Goal: Task Accomplishment & Management: Use online tool/utility

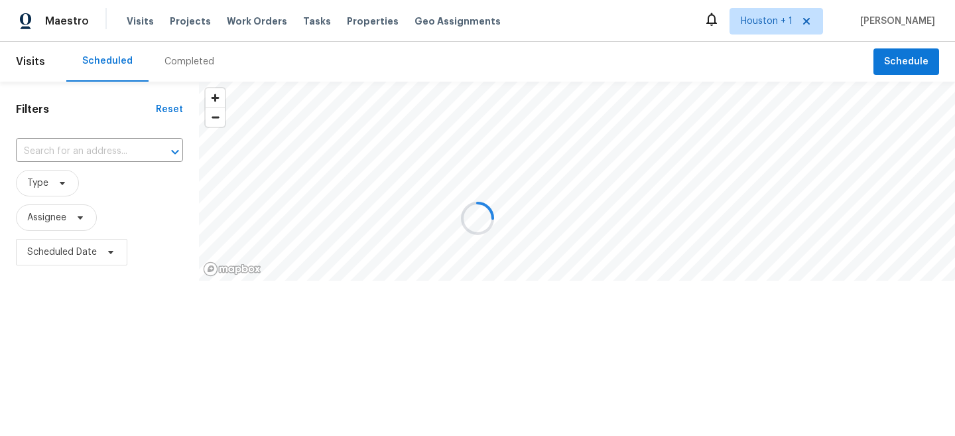
click at [202, 64] on div at bounding box center [477, 218] width 955 height 436
click at [187, 64] on div at bounding box center [477, 218] width 955 height 436
click at [180, 60] on div at bounding box center [477, 218] width 955 height 436
click at [168, 56] on div at bounding box center [477, 218] width 955 height 436
click at [174, 68] on div at bounding box center [477, 218] width 955 height 436
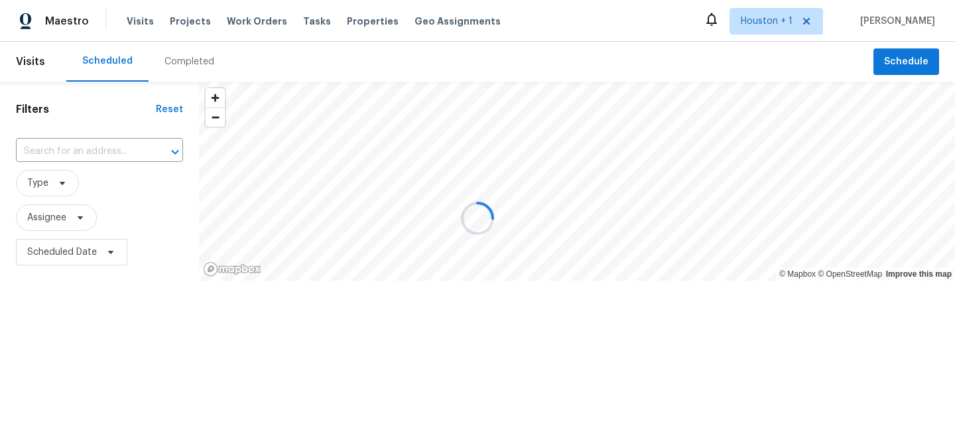
click at [170, 56] on div at bounding box center [477, 218] width 955 height 436
click at [176, 59] on div at bounding box center [477, 218] width 955 height 436
click at [179, 64] on div at bounding box center [477, 218] width 955 height 436
click at [171, 68] on div at bounding box center [477, 218] width 955 height 436
click at [171, 60] on div at bounding box center [477, 218] width 955 height 436
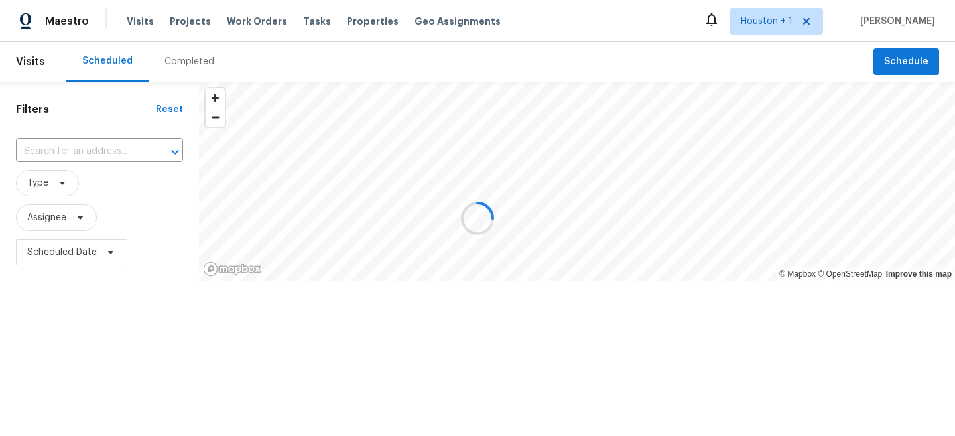
click at [171, 60] on div at bounding box center [477, 218] width 955 height 436
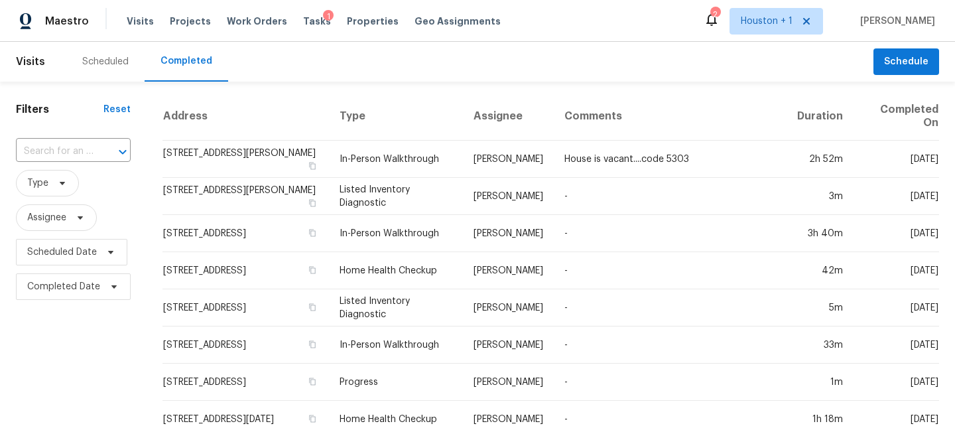
click at [74, 148] on input "text" at bounding box center [55, 151] width 78 height 21
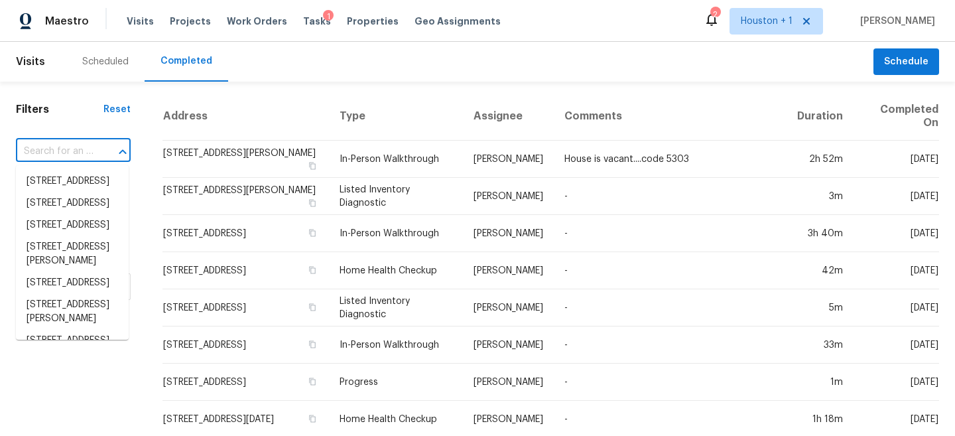
paste input "[STREET_ADDRESS][PERSON_NAME]"
type input "[STREET_ADDRESS][PERSON_NAME]"
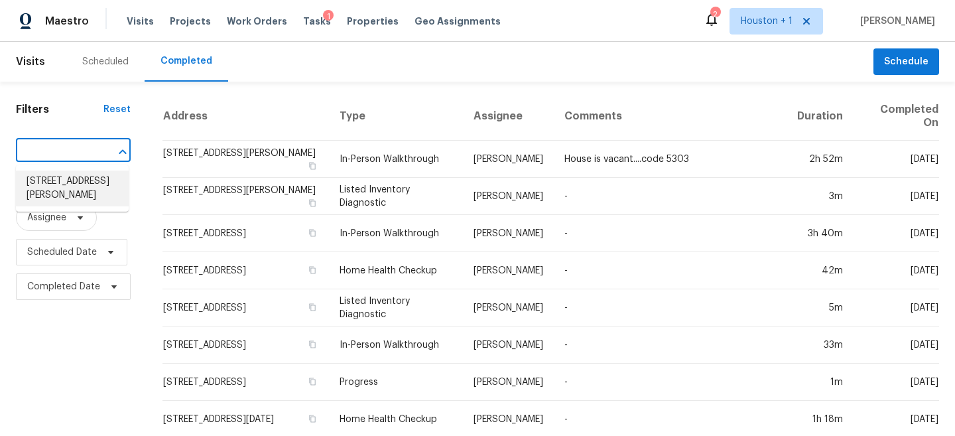
click at [64, 186] on li "[STREET_ADDRESS][PERSON_NAME]" at bounding box center [72, 188] width 113 height 36
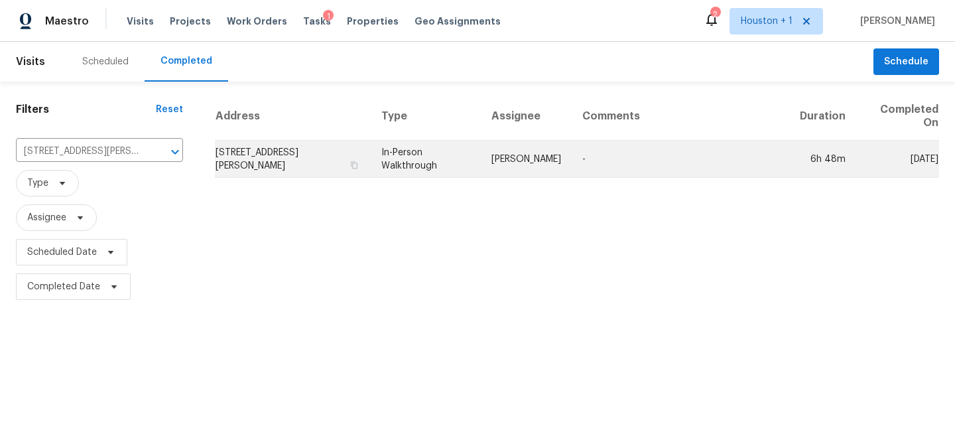
click at [470, 174] on td "In-Person Walkthrough" at bounding box center [426, 159] width 110 height 37
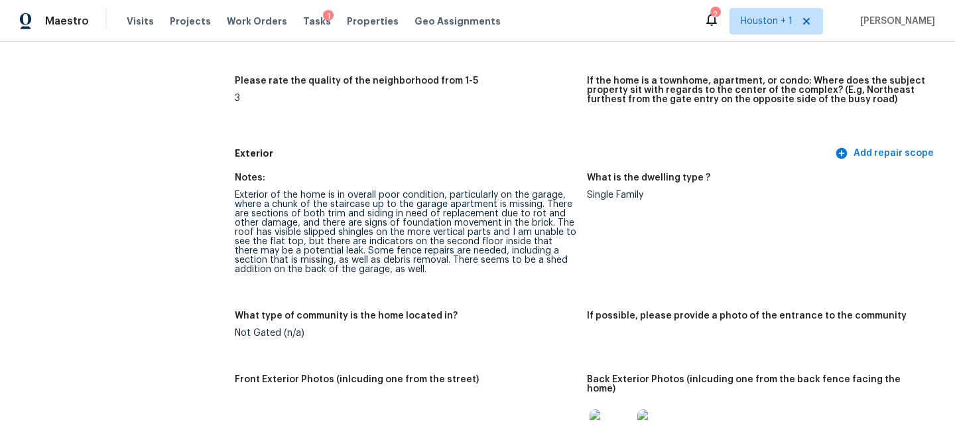
scroll to position [476, 0]
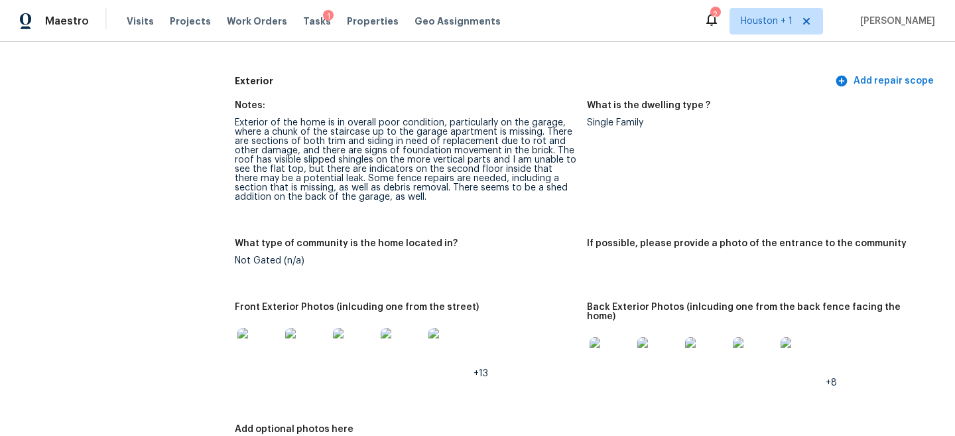
click at [336, 155] on div "Exterior of the home is in overall poor condition, particularly on the garage, …" at bounding box center [406, 160] width 342 height 84
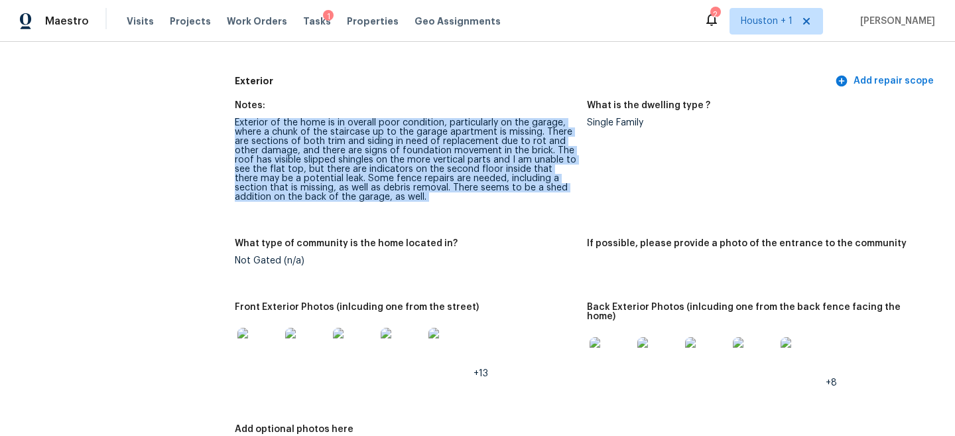
click at [336, 155] on div "Exterior of the home is in overall poor condition, particularly on the garage, …" at bounding box center [406, 160] width 342 height 84
click at [330, 154] on div "Exterior of the home is in overall poor condition, particularly on the garage, …" at bounding box center [406, 160] width 342 height 84
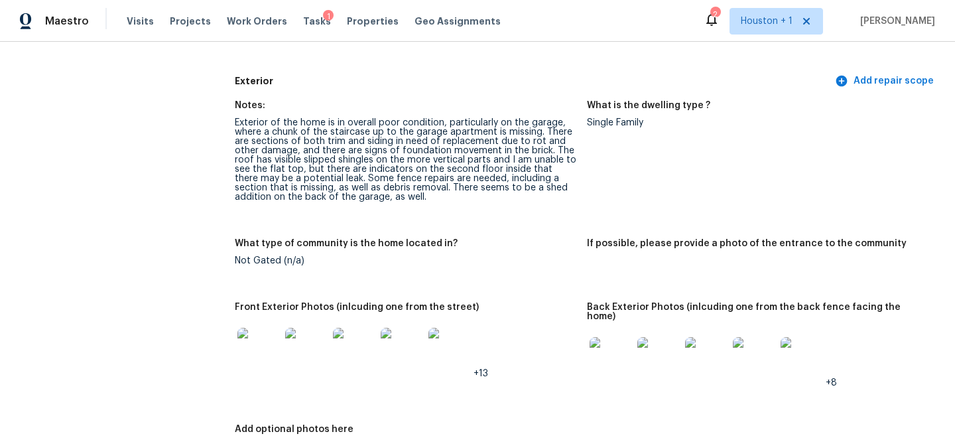
click at [344, 182] on div "Exterior of the home is in overall poor condition, particularly on the garage, …" at bounding box center [406, 160] width 342 height 84
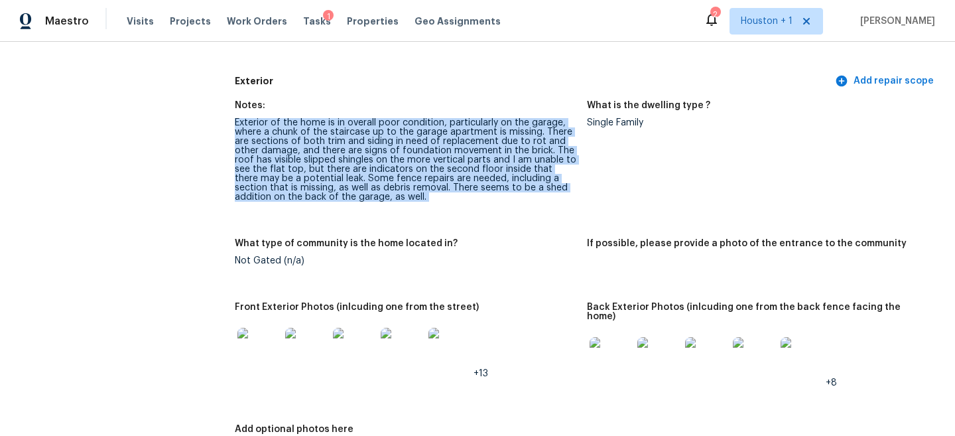
click at [344, 182] on div "Exterior of the home is in overall poor condition, particularly on the garage, …" at bounding box center [406, 160] width 342 height 84
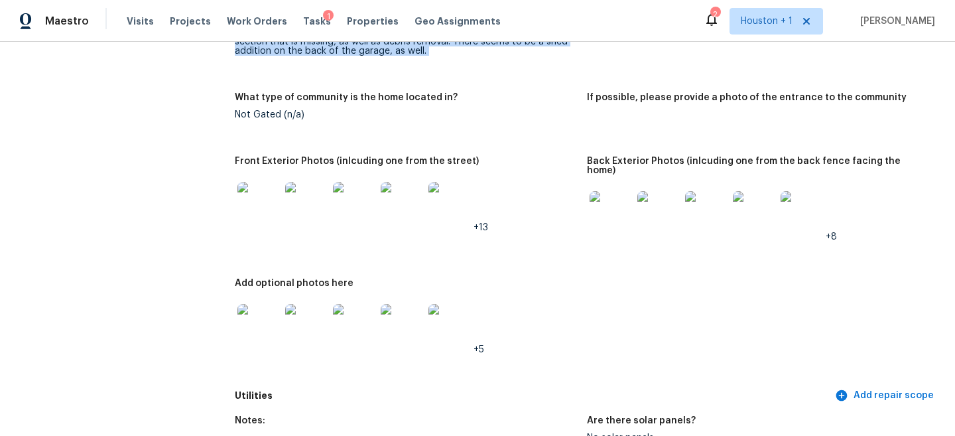
scroll to position [645, 0]
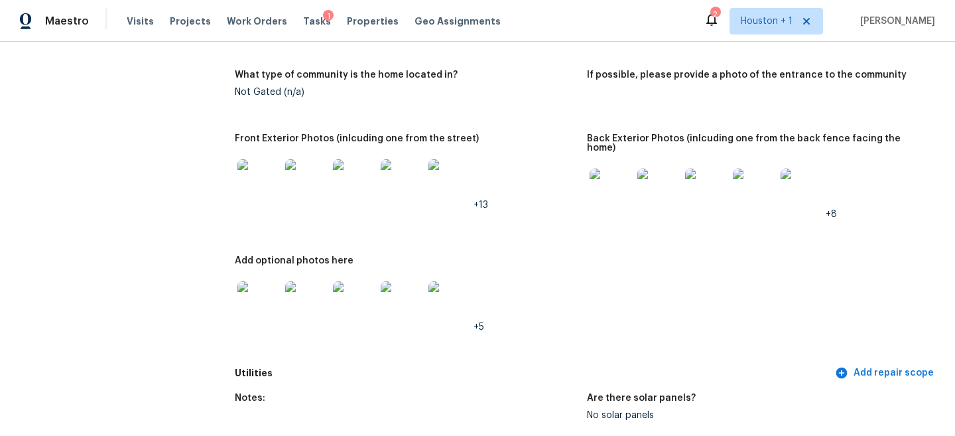
click at [261, 175] on img at bounding box center [258, 180] width 42 height 42
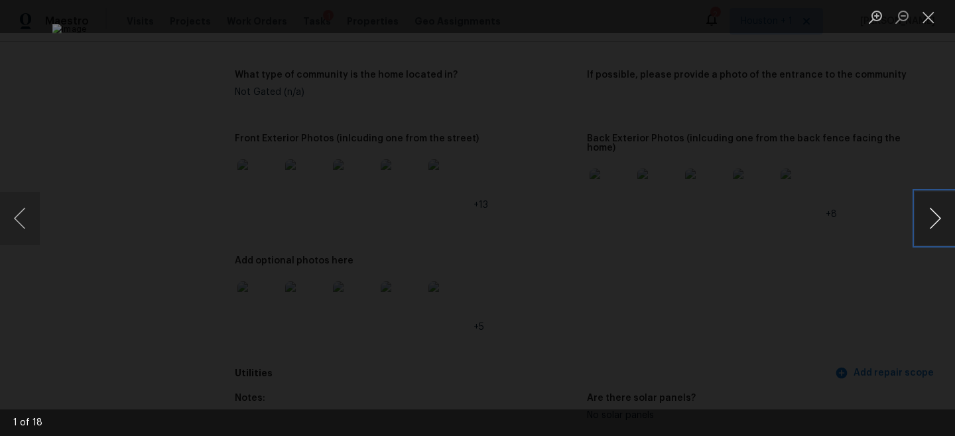
click at [933, 218] on button "Next image" at bounding box center [935, 218] width 40 height 53
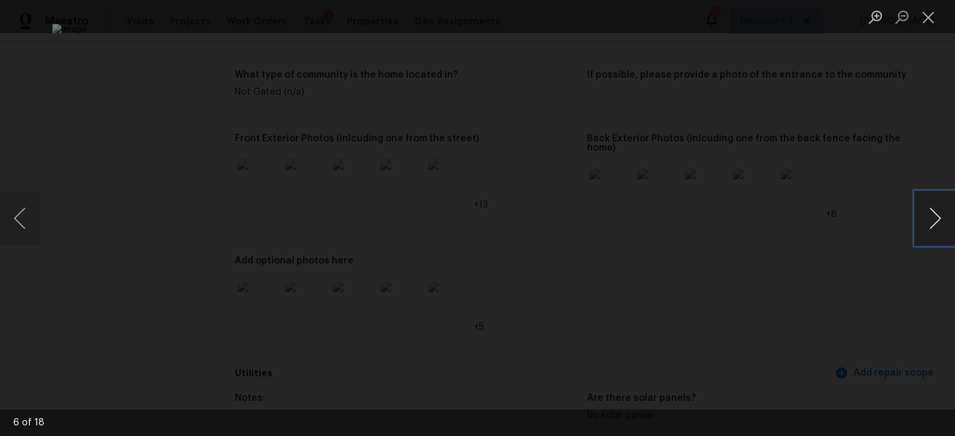
click at [933, 218] on button "Next image" at bounding box center [935, 218] width 40 height 53
click at [859, 143] on div "Lightbox" at bounding box center [477, 218] width 955 height 436
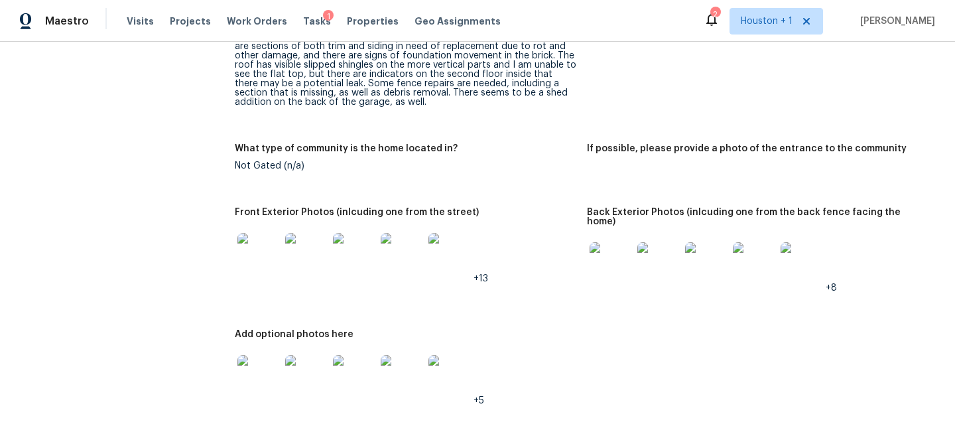
scroll to position [583, 0]
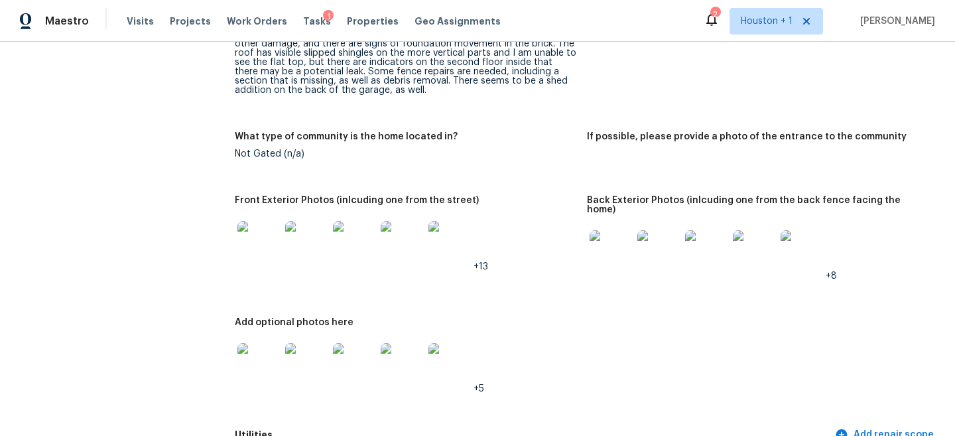
click at [606, 235] on img at bounding box center [611, 251] width 42 height 42
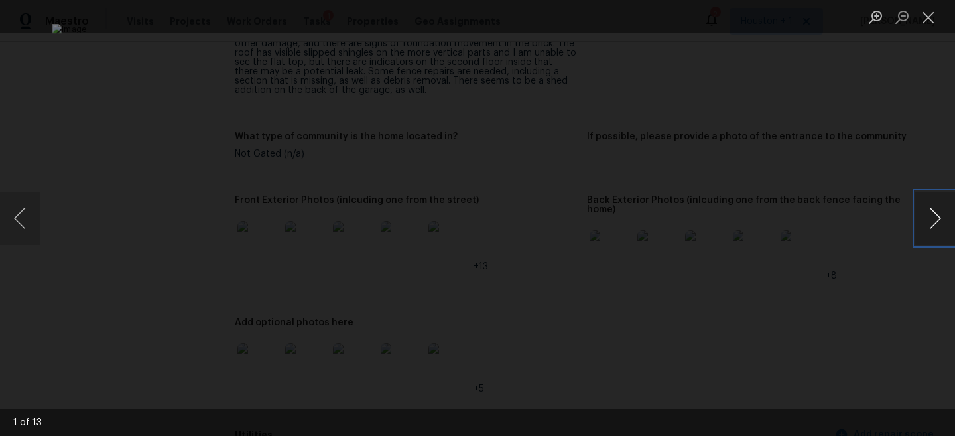
click at [938, 226] on button "Next image" at bounding box center [935, 218] width 40 height 53
click at [937, 224] on button "Next image" at bounding box center [935, 218] width 40 height 53
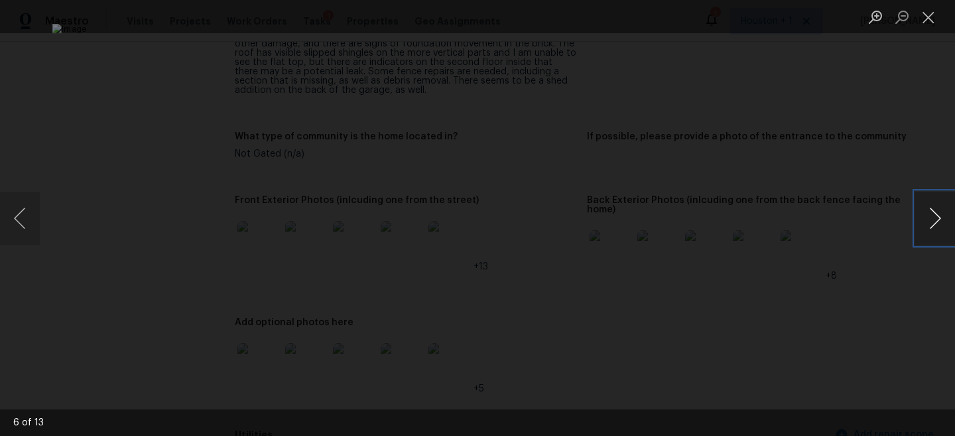
click at [937, 224] on button "Next image" at bounding box center [935, 218] width 40 height 53
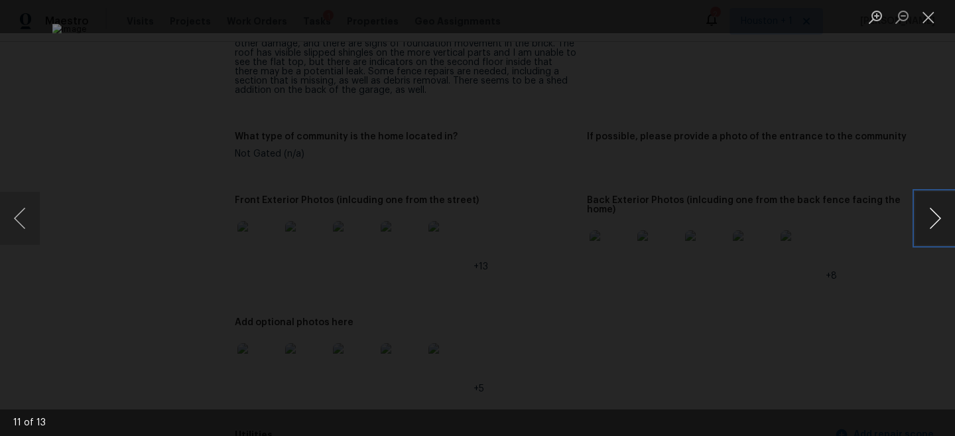
click at [937, 224] on button "Next image" at bounding box center [935, 218] width 40 height 53
click at [936, 224] on button "Next image" at bounding box center [935, 218] width 40 height 53
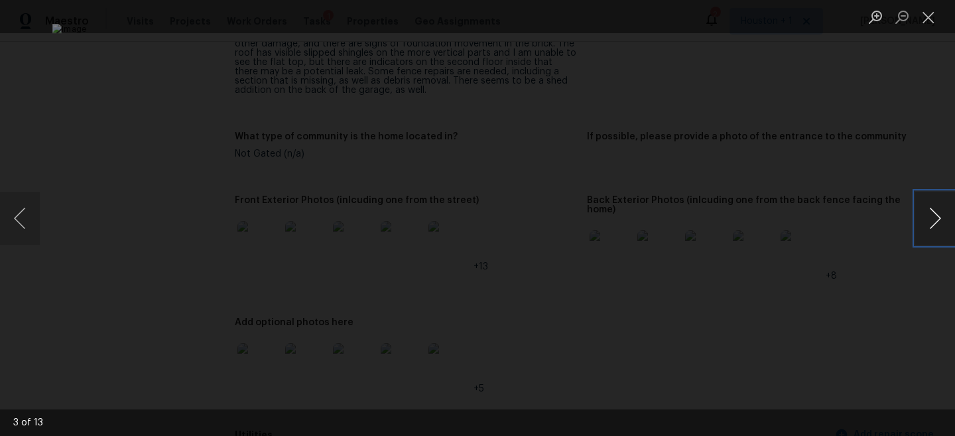
click at [936, 224] on button "Next image" at bounding box center [935, 218] width 40 height 53
click at [862, 161] on div "Lightbox" at bounding box center [477, 218] width 955 height 436
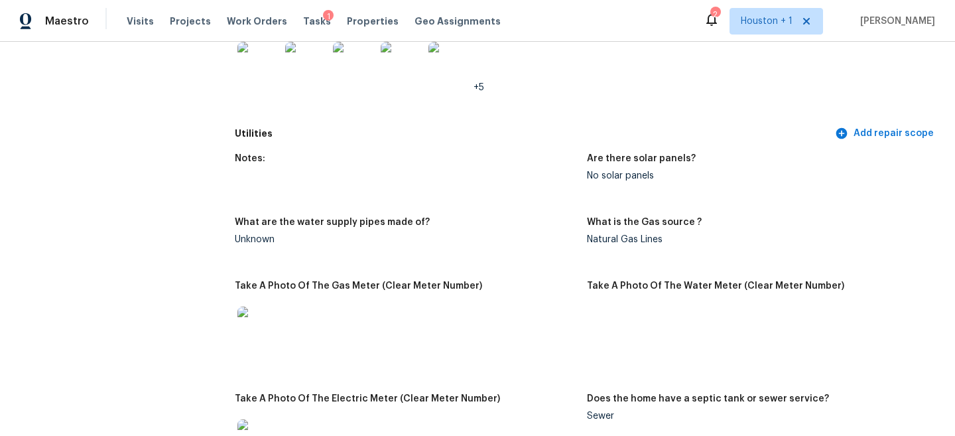
scroll to position [1222, 0]
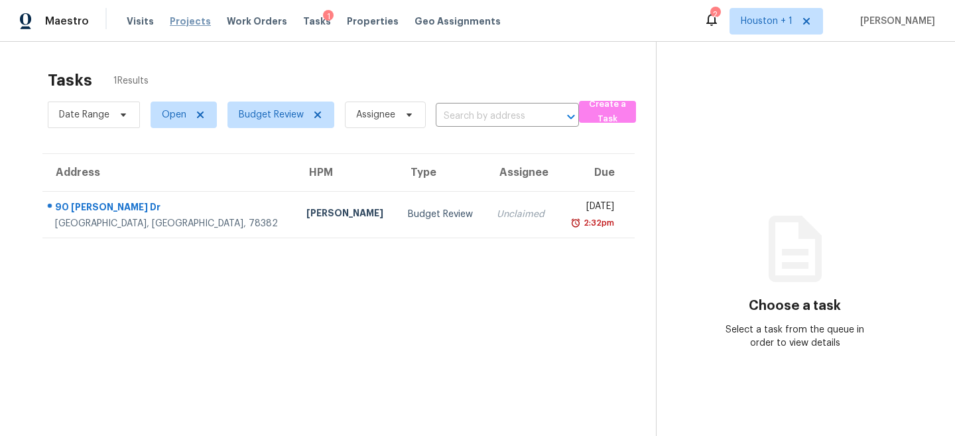
click at [180, 20] on span "Projects" at bounding box center [190, 21] width 41 height 13
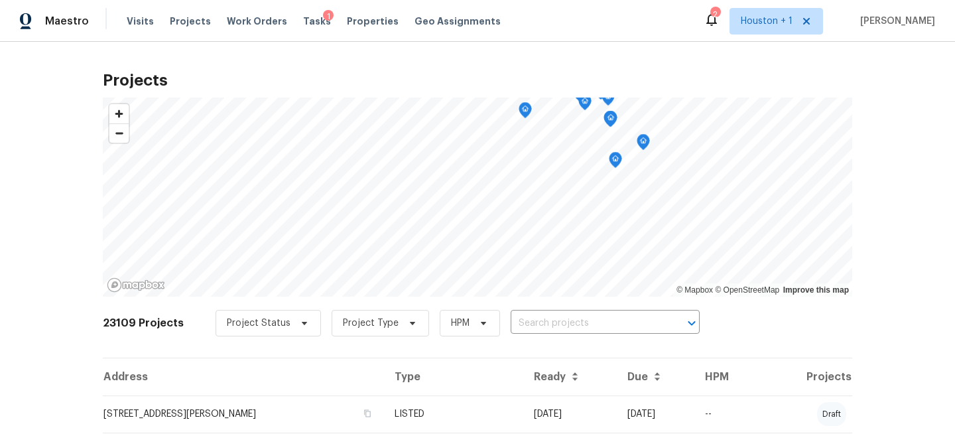
click at [597, 322] on input "text" at bounding box center [587, 323] width 152 height 21
type input "11723 Quai"
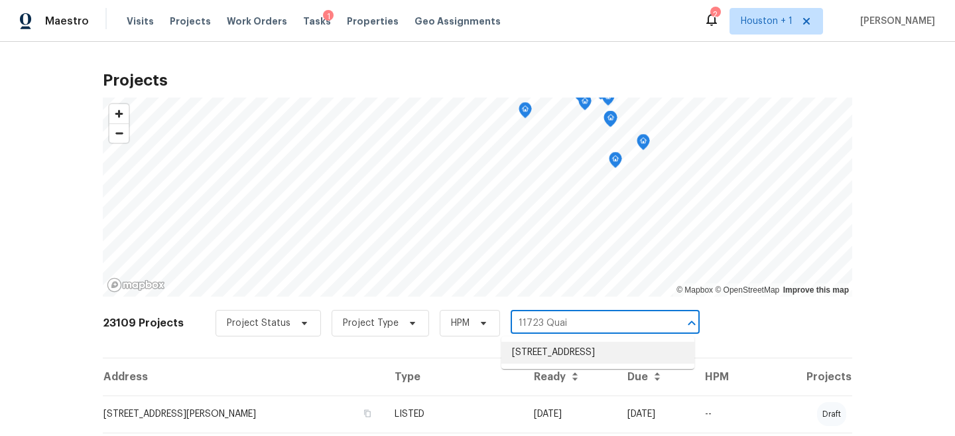
click at [586, 357] on li "11723 Quail Creek Dr, Houston, TX 77070" at bounding box center [597, 353] width 193 height 22
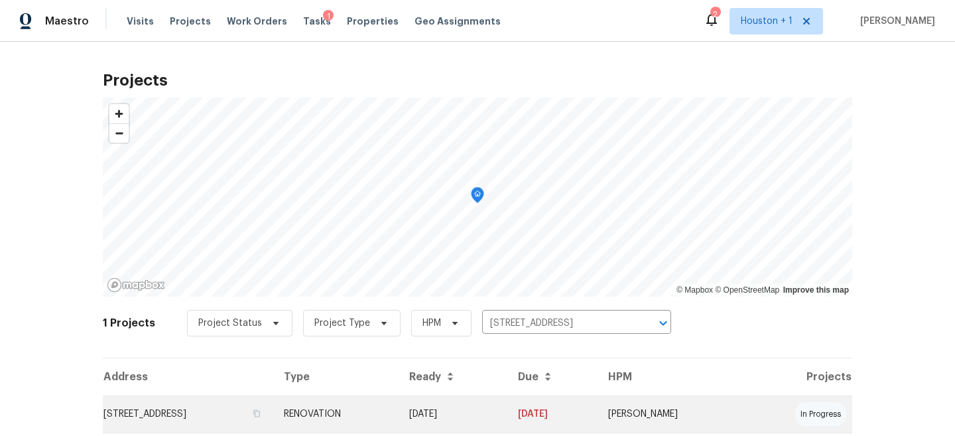
click at [273, 411] on td "11723 Quail Creek Dr, Houston, TX 77070" at bounding box center [188, 413] width 170 height 37
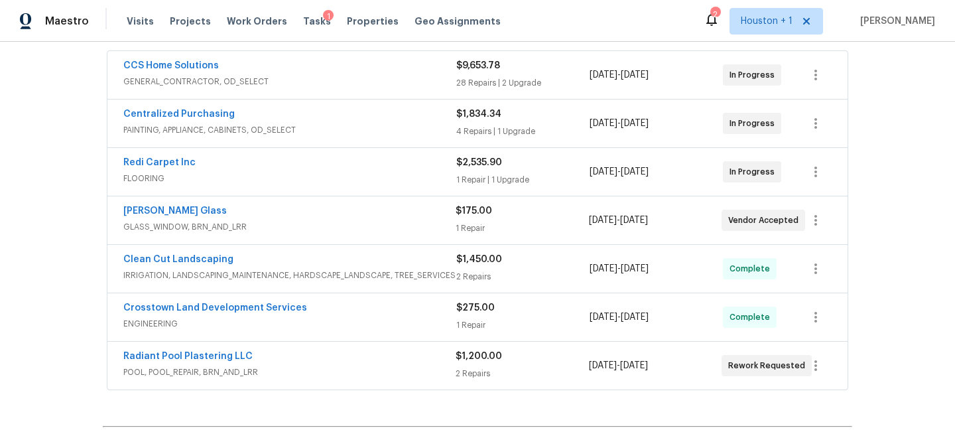
scroll to position [243, 0]
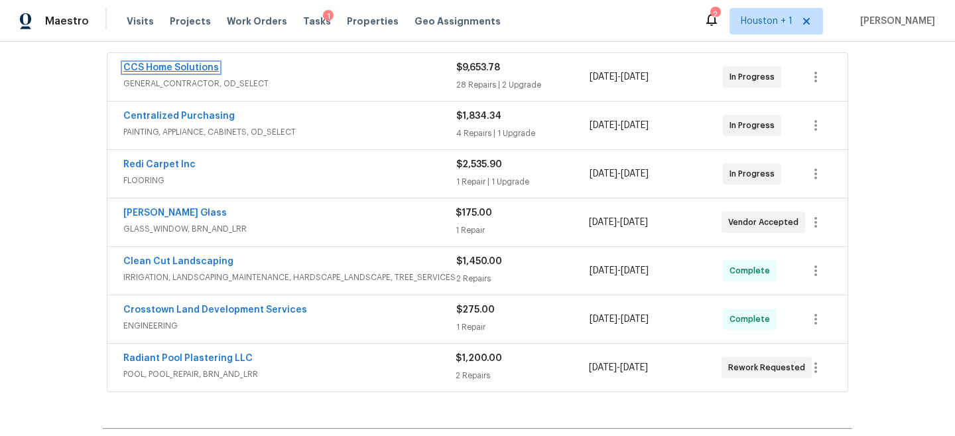
click at [188, 66] on link "CCS Home Solutions" at bounding box center [171, 67] width 96 height 9
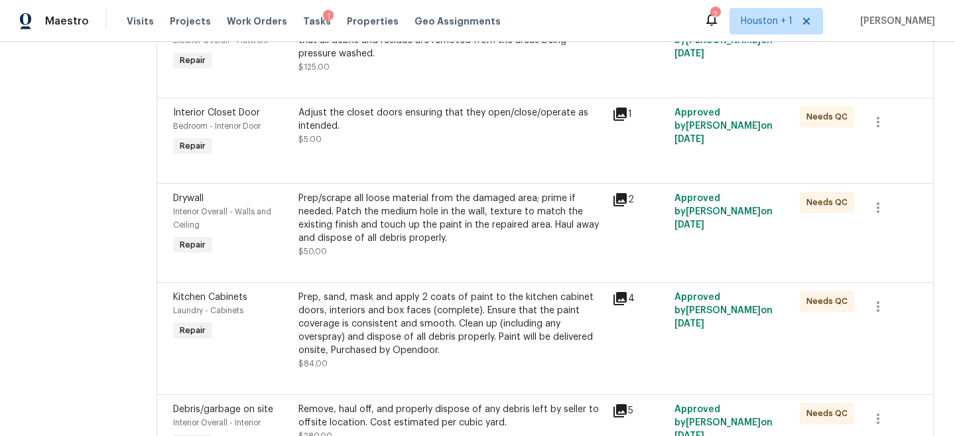
scroll to position [586, 0]
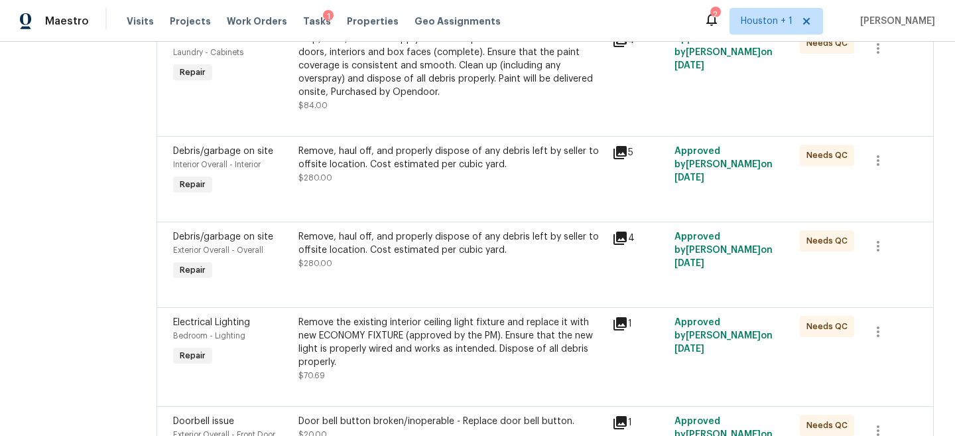
click at [427, 167] on div "Remove, haul off, and properly dispose of any debris left by seller to offsite …" at bounding box center [451, 158] width 306 height 27
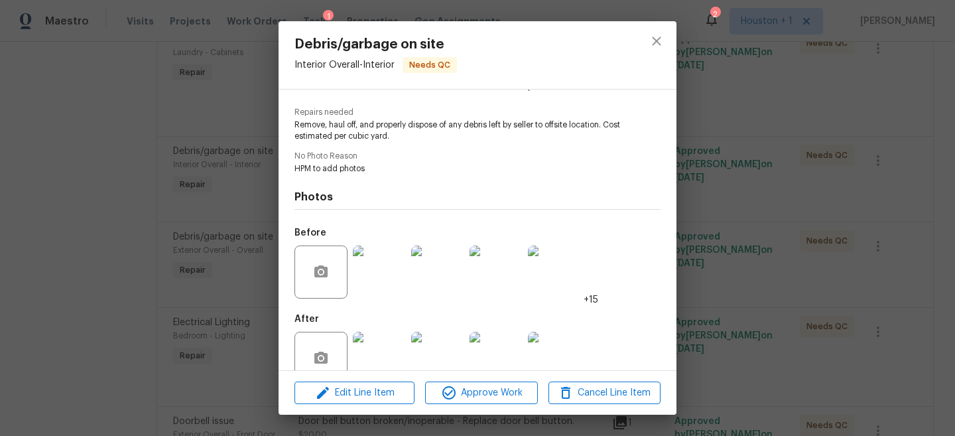
scroll to position [149, 0]
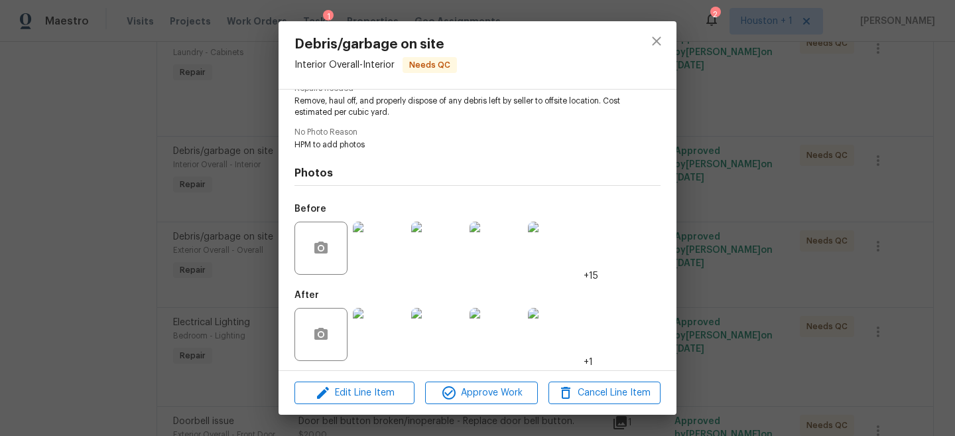
click at [719, 192] on div "Debris/garbage on site Interior Overall - Interior Needs QC Vendor CCS Home Sol…" at bounding box center [477, 218] width 955 height 436
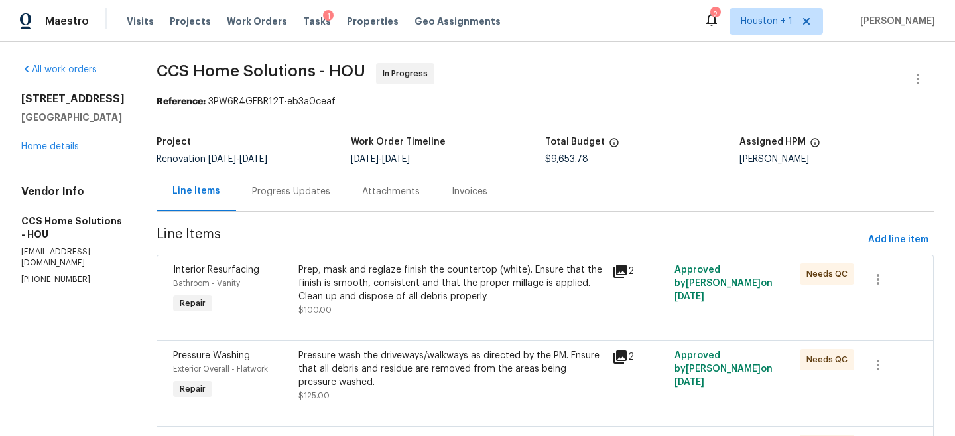
scroll to position [3, 0]
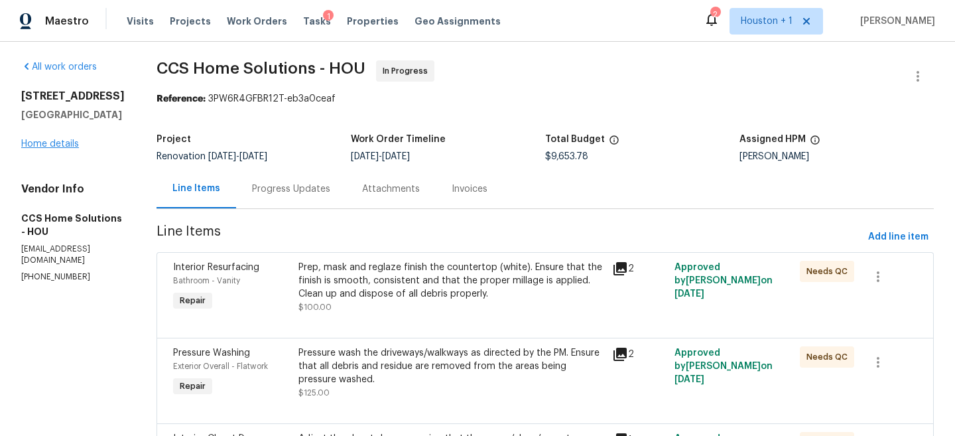
click at [55, 148] on div "11723 Quail Creek Dr Houston, TX 77070 Home details" at bounding box center [72, 120] width 103 height 61
click at [50, 146] on link "Home details" at bounding box center [50, 143] width 58 height 9
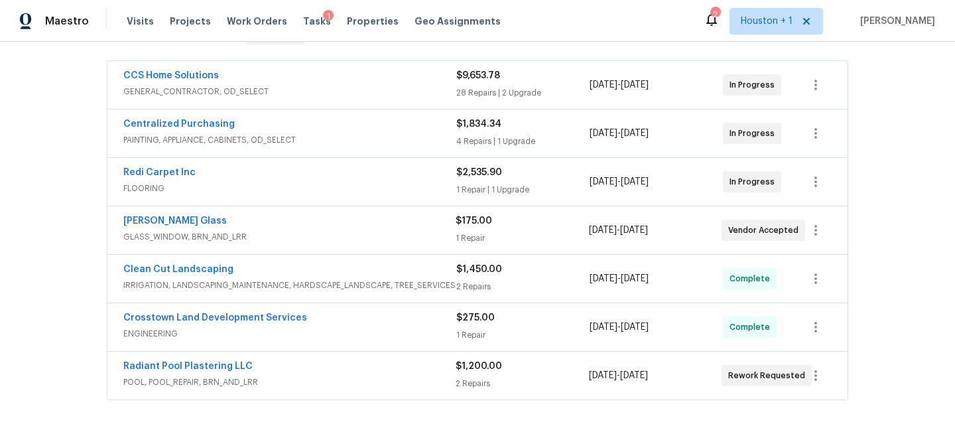
scroll to position [311, 0]
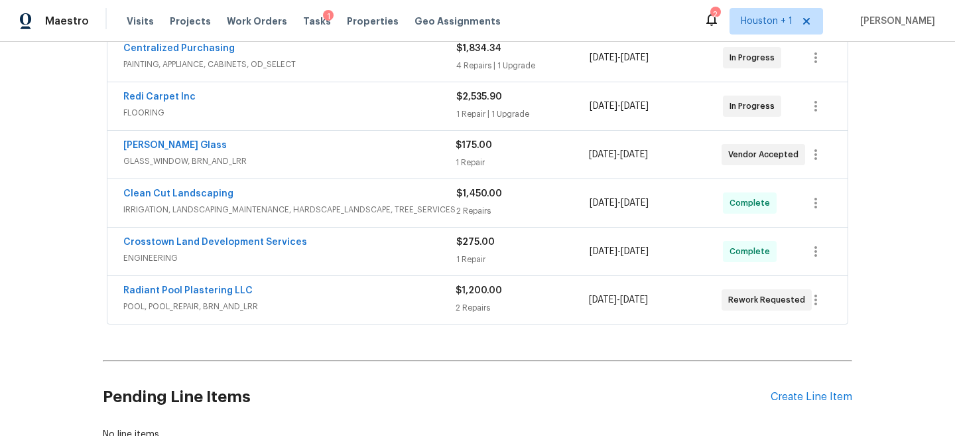
click at [291, 292] on div "Radiant Pool Plastering LLC" at bounding box center [289, 292] width 332 height 16
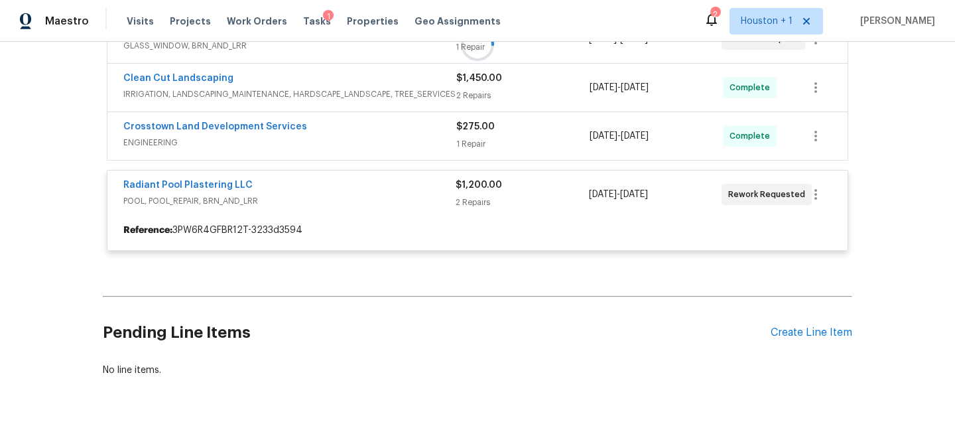
scroll to position [440, 0]
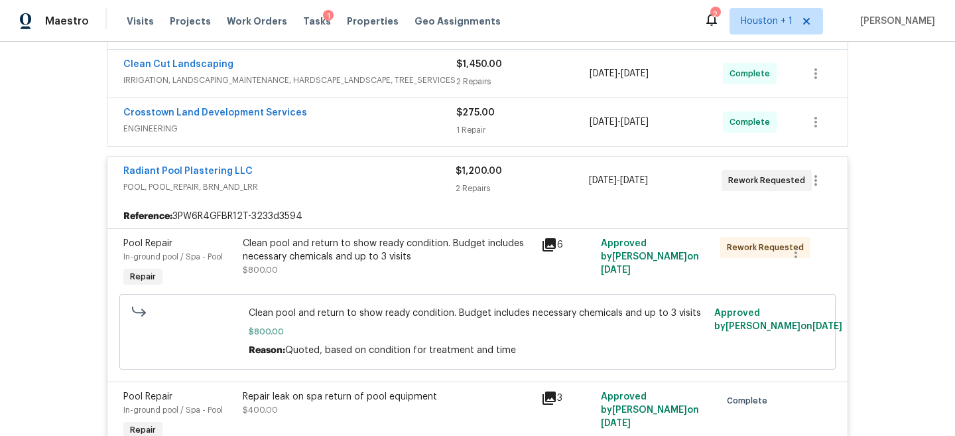
click at [305, 166] on div "Radiant Pool Plastering LLC" at bounding box center [289, 173] width 332 height 16
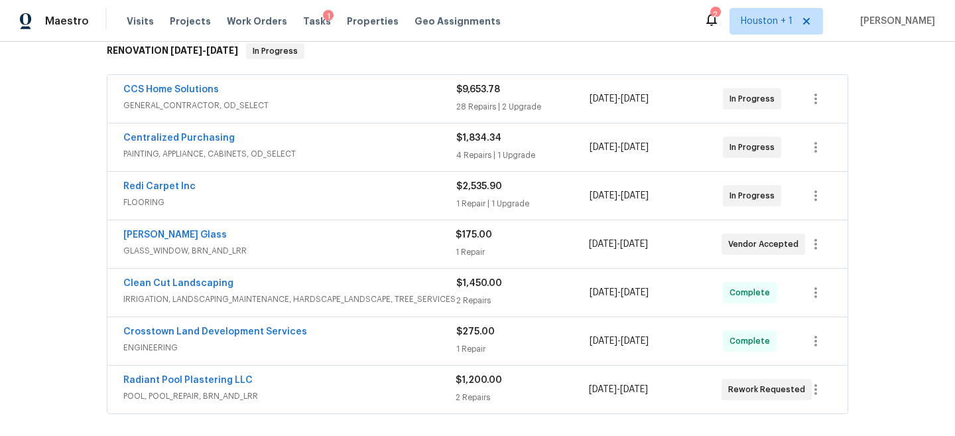
scroll to position [170, 0]
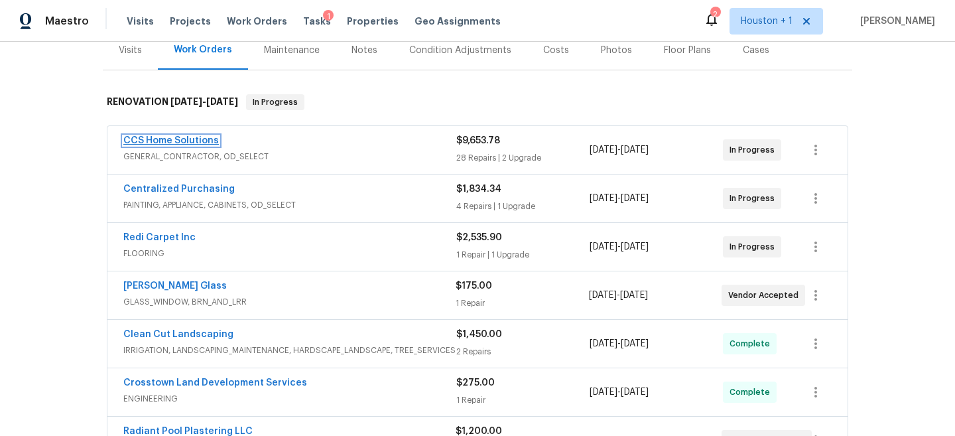
click at [178, 137] on link "CCS Home Solutions" at bounding box center [171, 140] width 96 height 9
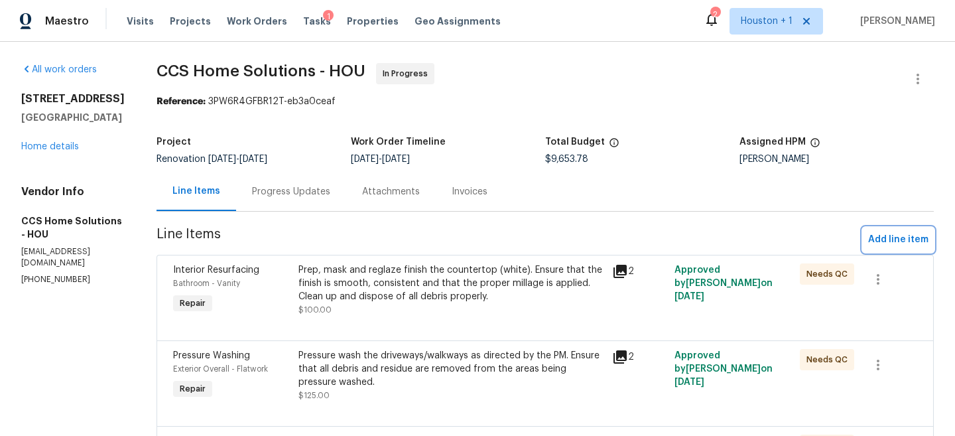
click at [906, 243] on span "Add line item" at bounding box center [898, 239] width 60 height 17
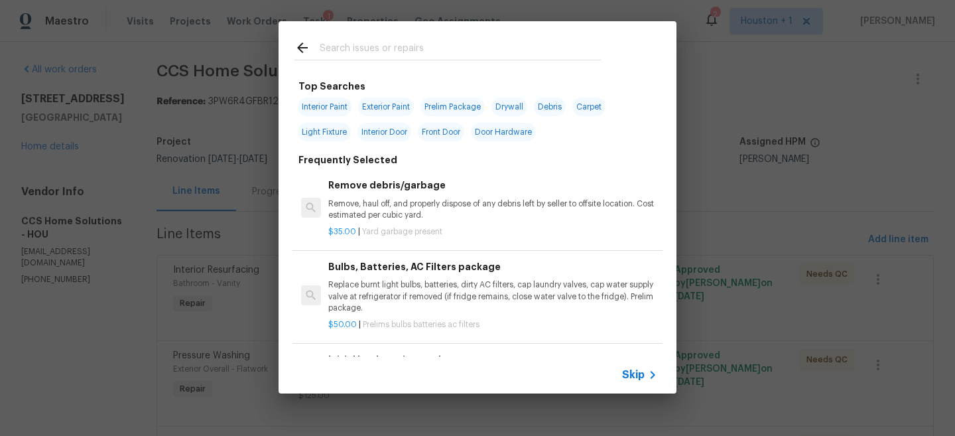
click at [643, 381] on span "Skip" at bounding box center [633, 374] width 23 height 13
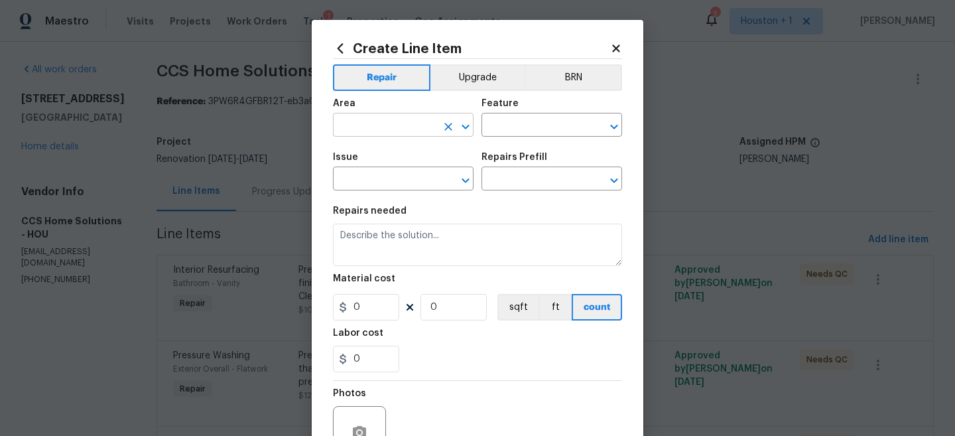
click at [377, 123] on input "text" at bounding box center [384, 126] width 103 height 21
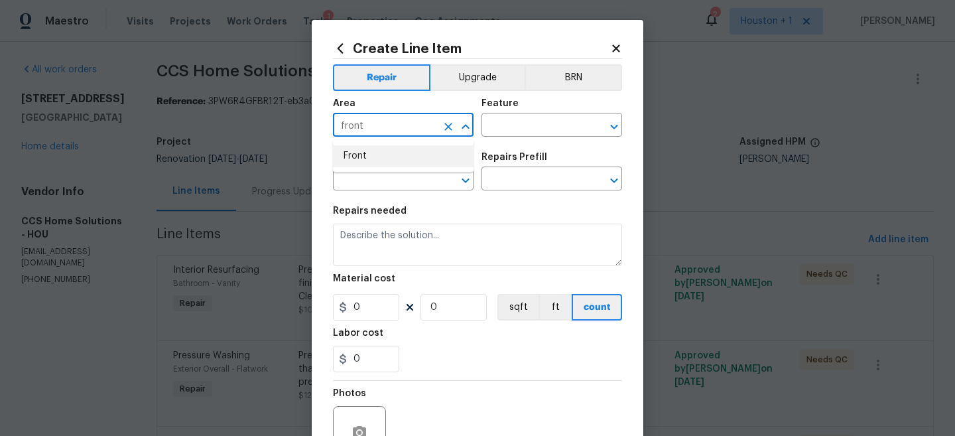
click at [365, 151] on li "Front" at bounding box center [403, 156] width 141 height 22
type input "Front"
click at [528, 126] on input "text" at bounding box center [533, 126] width 103 height 21
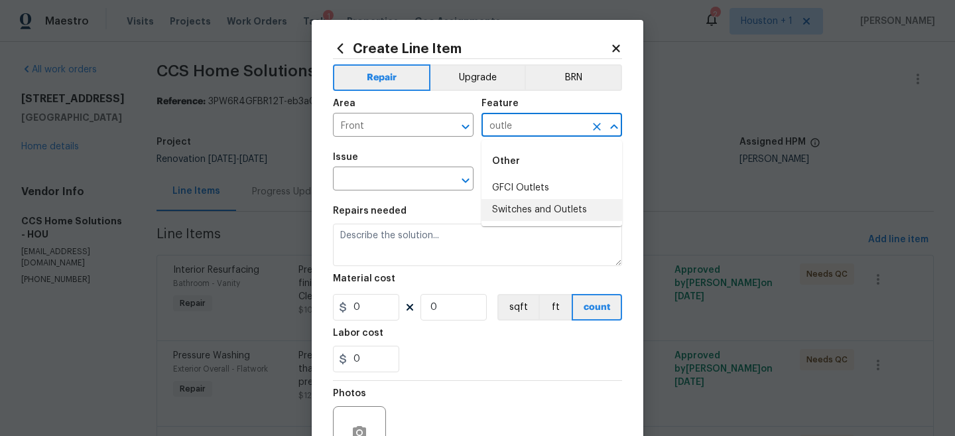
click at [534, 207] on li "Switches and Outlets" at bounding box center [552, 210] width 141 height 22
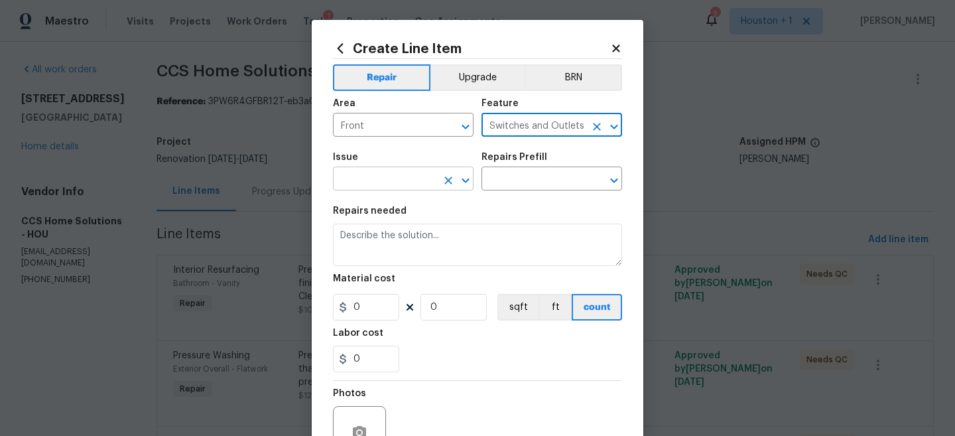
type input "Switches and Outlets"
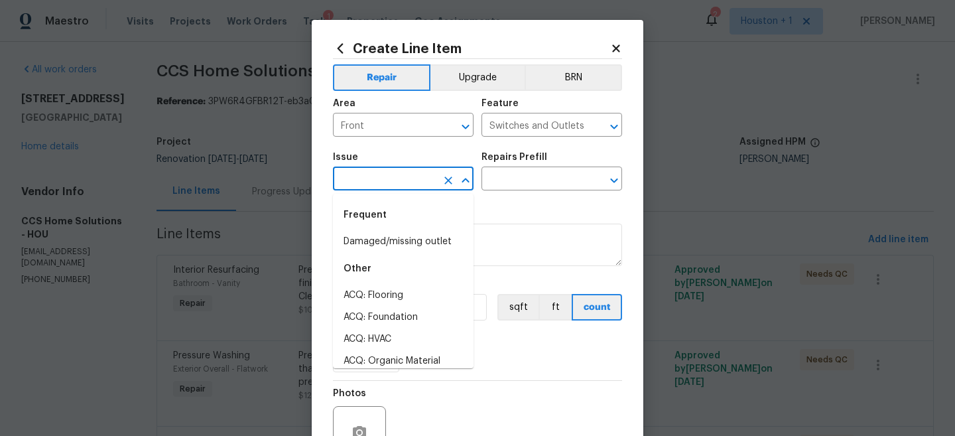
click at [417, 183] on input "text" at bounding box center [384, 180] width 103 height 21
type input "o"
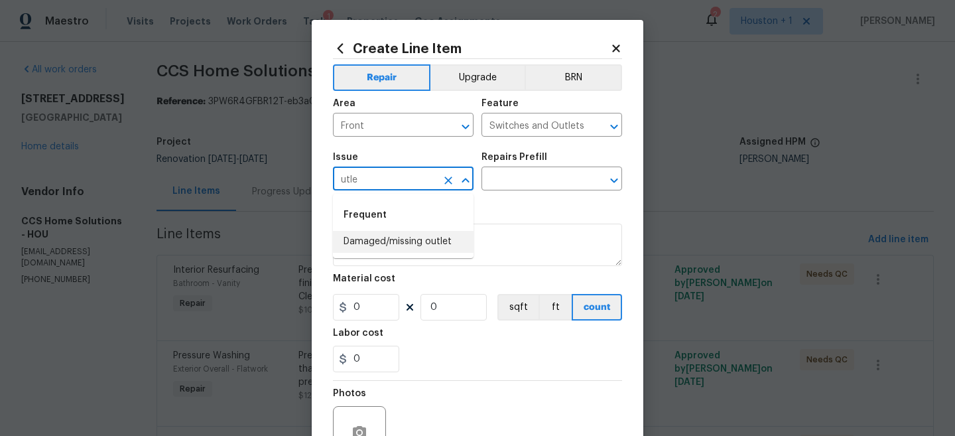
click at [413, 253] on ul "Frequent Damaged/missing outlet" at bounding box center [403, 226] width 141 height 64
click at [435, 241] on li "Damaged/missing outlet" at bounding box center [403, 242] width 141 height 22
type input "Damaged/missing outlet"
click at [517, 178] on input "text" at bounding box center [533, 180] width 103 height 21
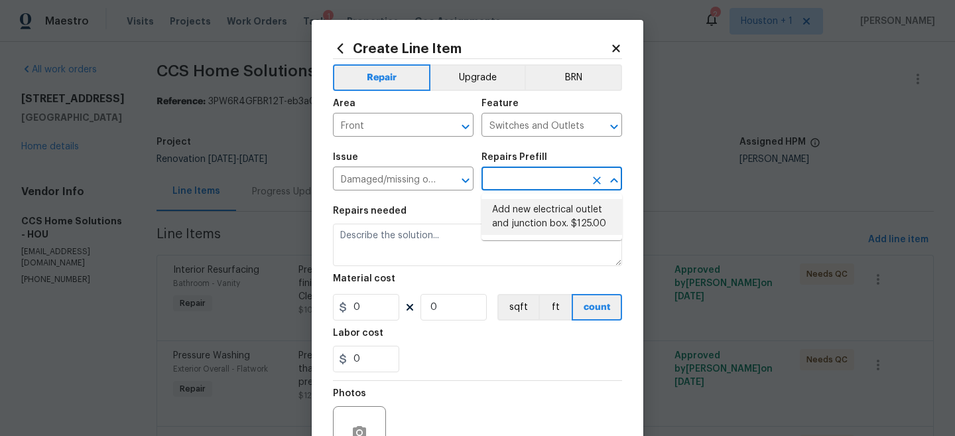
click at [535, 221] on li "Add new electrical outlet and junction box. $125.00" at bounding box center [552, 217] width 141 height 36
type input "Add new electrical outlet and junction box. $125.00"
type textarea "Install new outlet by tying into existing circuit and installing new junction b…"
type input "125"
type input "1"
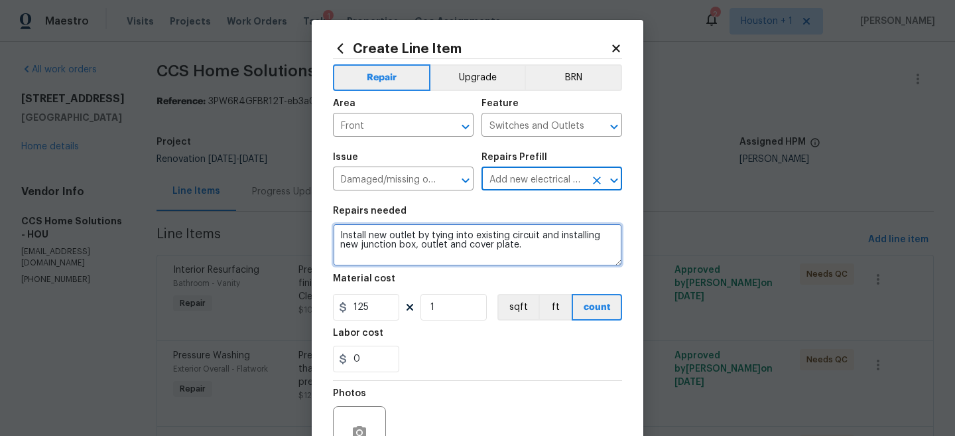
click at [491, 242] on textarea "Install new outlet by tying into existing circuit and installing new junction b…" at bounding box center [477, 245] width 289 height 42
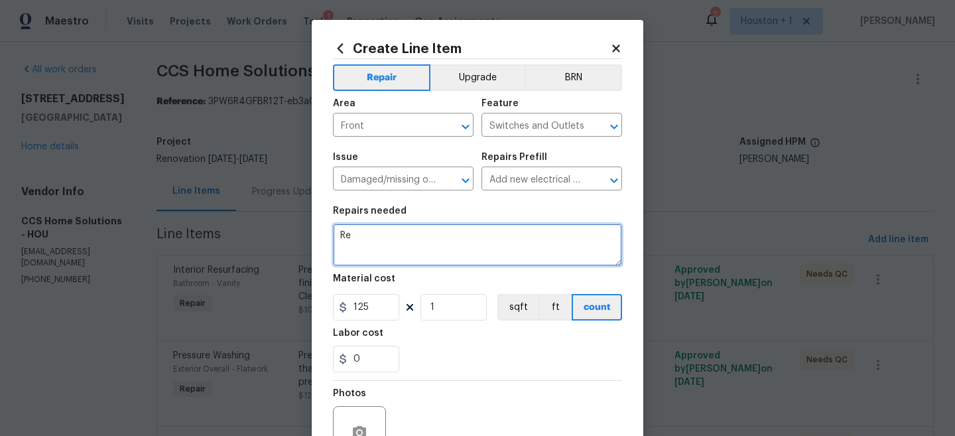
type textarea "R"
click at [432, 243] on textarea "Secure the outlet and replace the old/painted over exterior outlet cover - To t…" at bounding box center [477, 245] width 289 height 42
type textarea "Secure the outlet and replace the old/painted over exterior outlet cover - To t…"
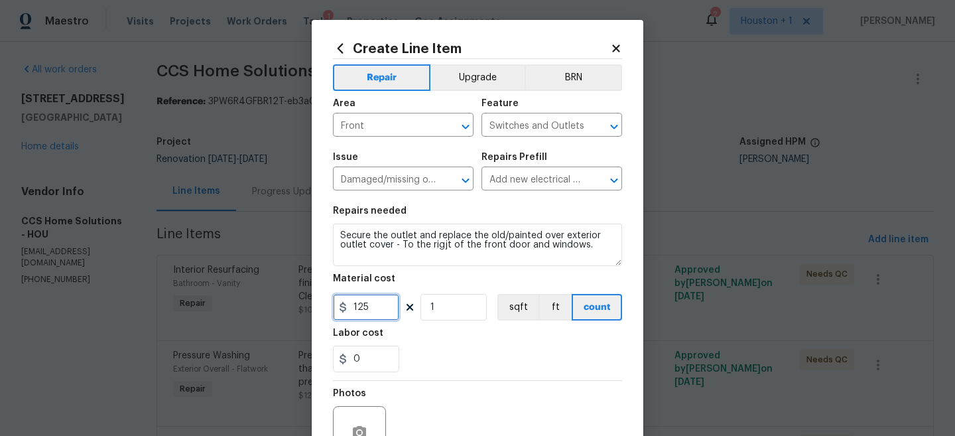
click at [391, 305] on input "125" at bounding box center [366, 307] width 66 height 27
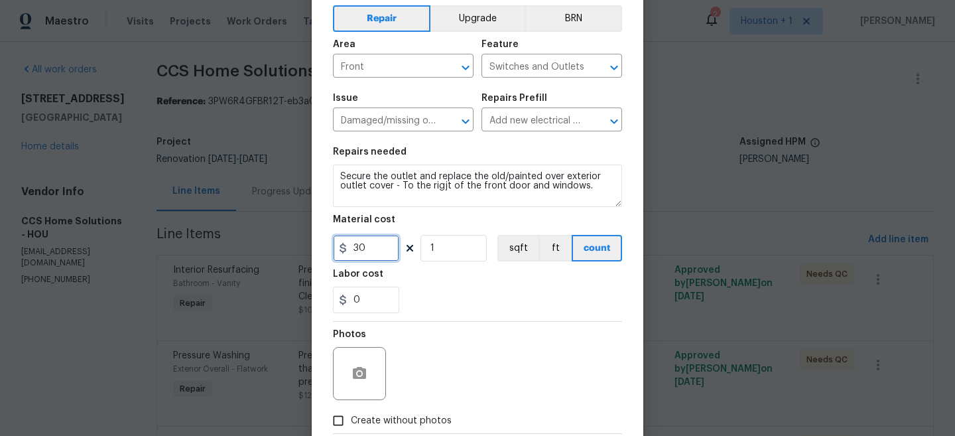
scroll to position [63, 0]
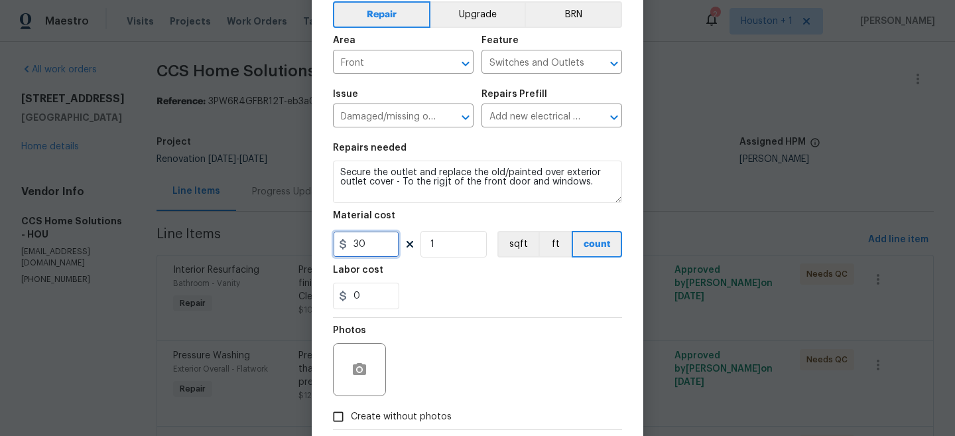
type input "30"
click at [367, 370] on button "button" at bounding box center [360, 370] width 32 height 32
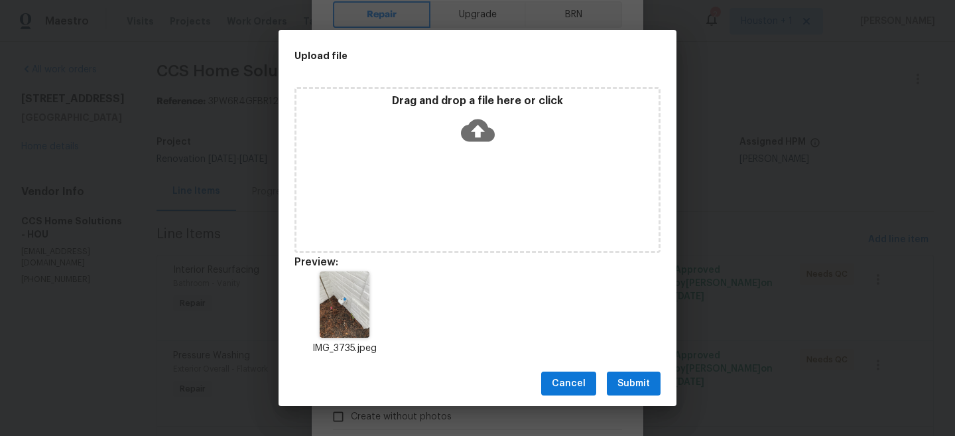
click at [622, 379] on span "Submit" at bounding box center [634, 383] width 33 height 17
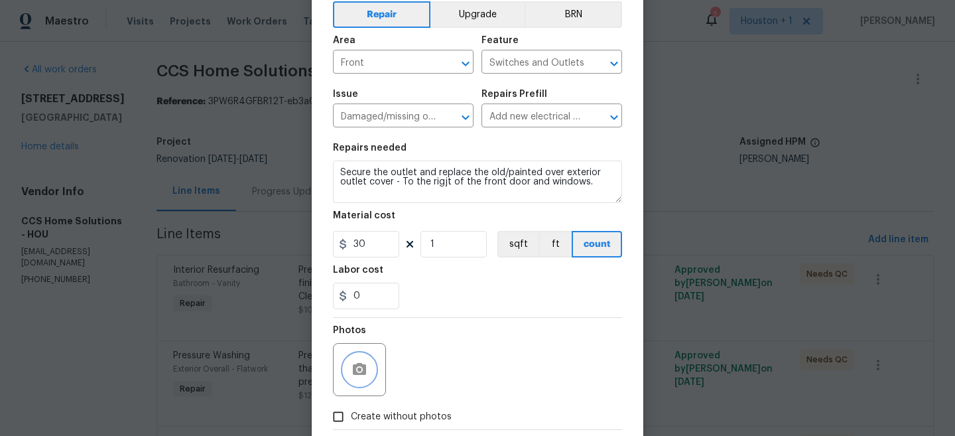
scroll to position [136, 0]
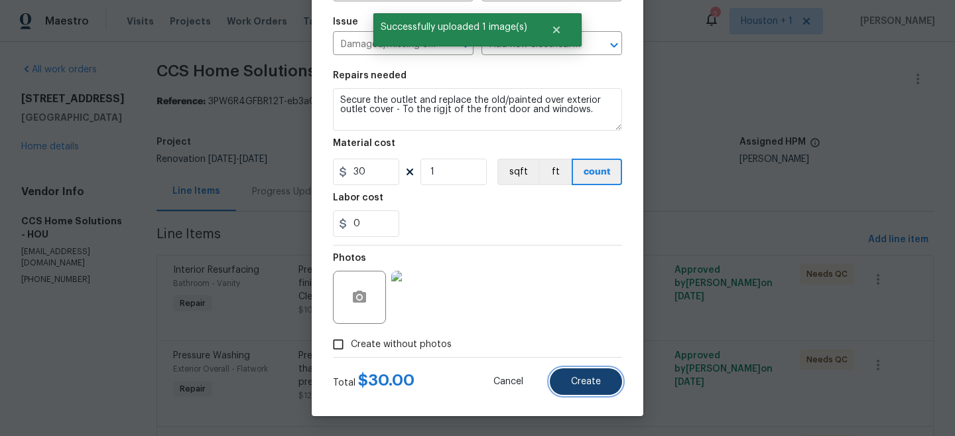
click at [600, 383] on span "Create" at bounding box center [586, 382] width 30 height 10
type input "0"
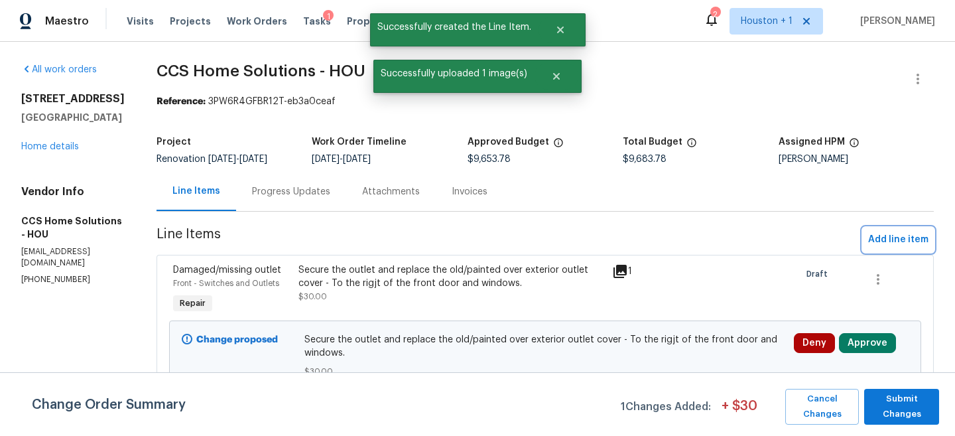
click at [911, 249] on button "Add line item" at bounding box center [898, 240] width 71 height 25
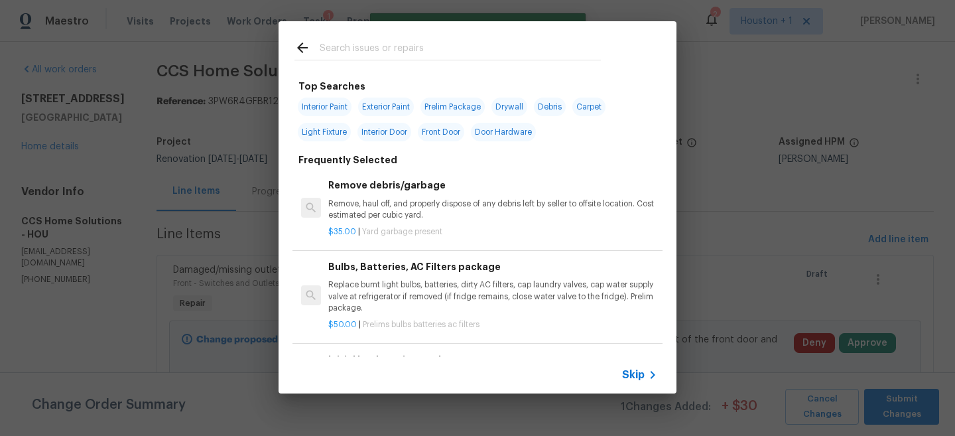
click at [647, 370] on icon at bounding box center [653, 375] width 16 height 16
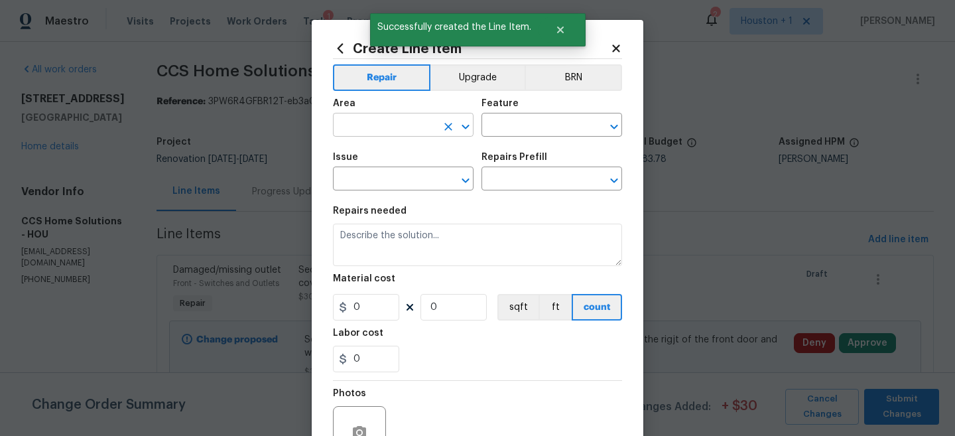
click at [379, 132] on input "text" at bounding box center [384, 126] width 103 height 21
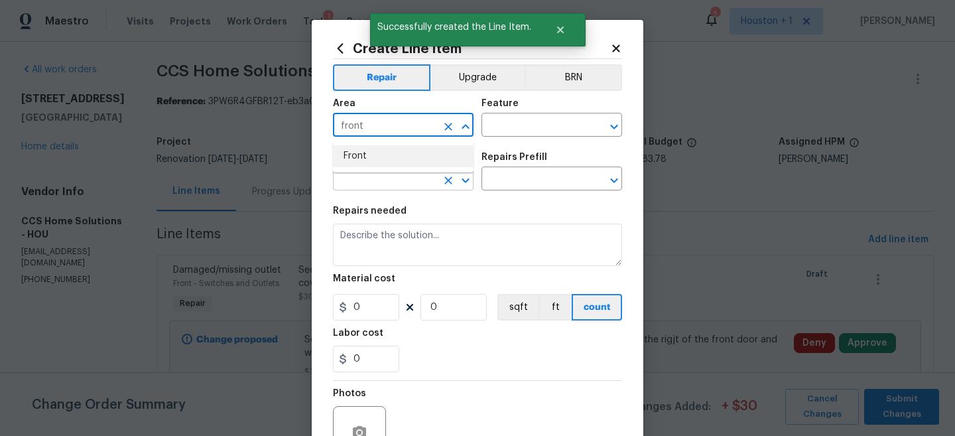
type input "front"
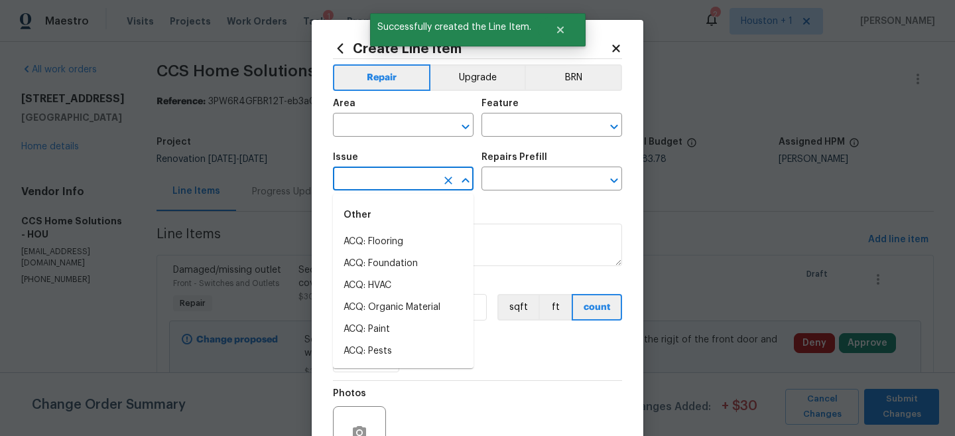
click at [354, 184] on input "text" at bounding box center [384, 180] width 103 height 21
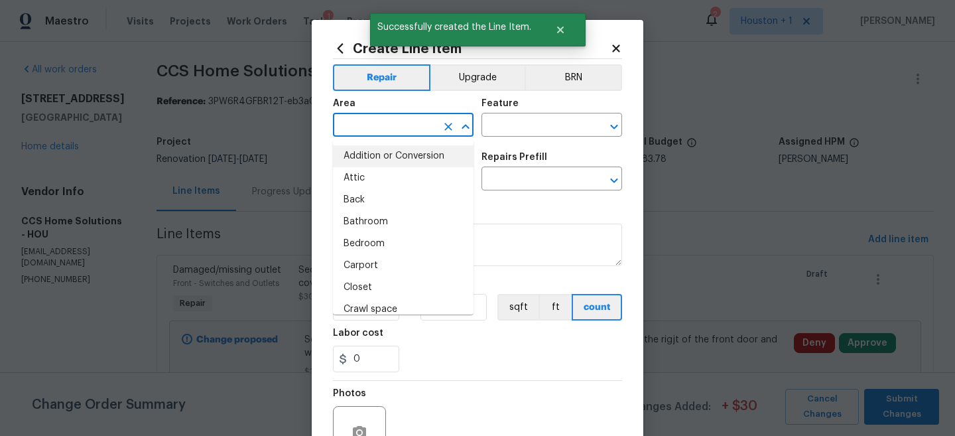
click at [373, 129] on input "text" at bounding box center [384, 126] width 103 height 21
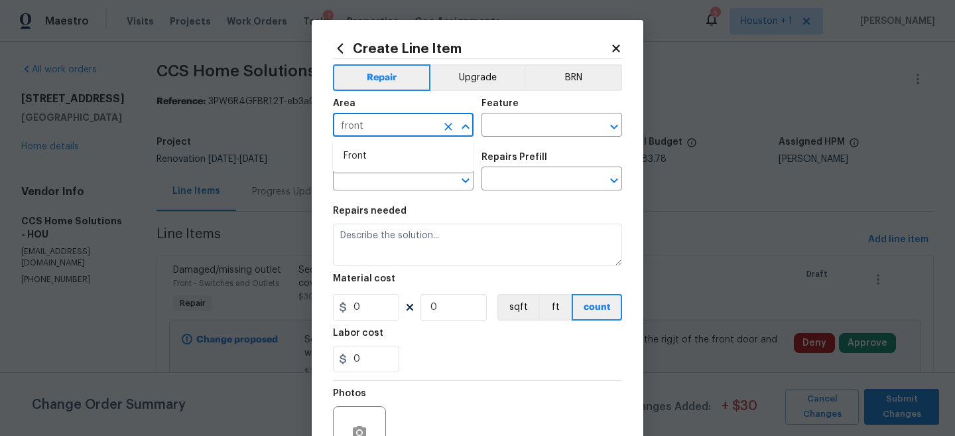
click at [367, 153] on li "Front" at bounding box center [403, 156] width 141 height 22
type input "Front"
click at [523, 122] on input "text" at bounding box center [533, 126] width 103 height 21
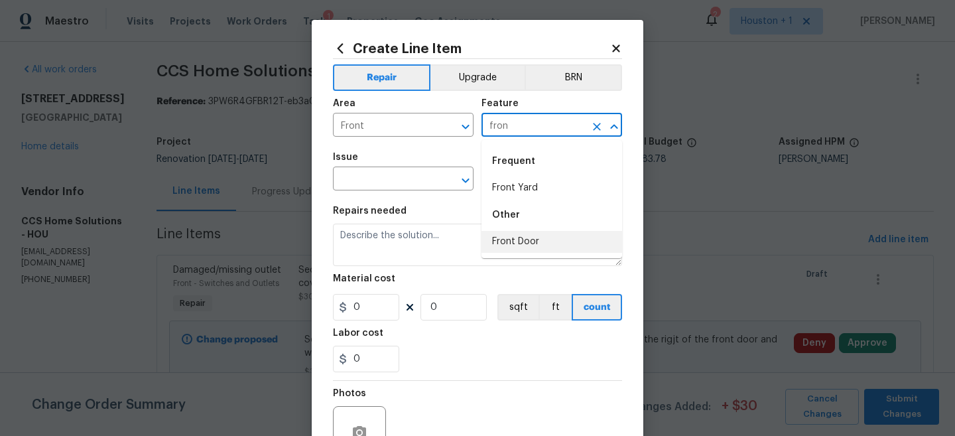
click at [531, 250] on li "Front Door" at bounding box center [552, 242] width 141 height 22
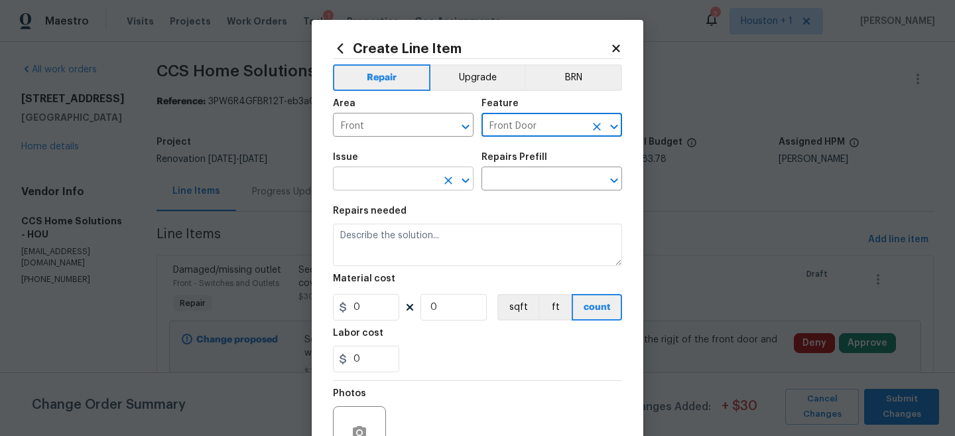
type input "Front Door"
click at [387, 176] on input "text" at bounding box center [384, 180] width 103 height 21
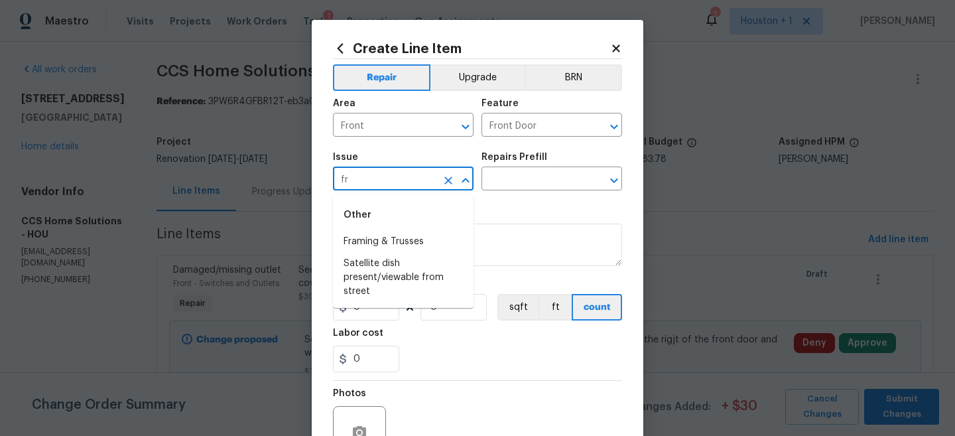
type input "f"
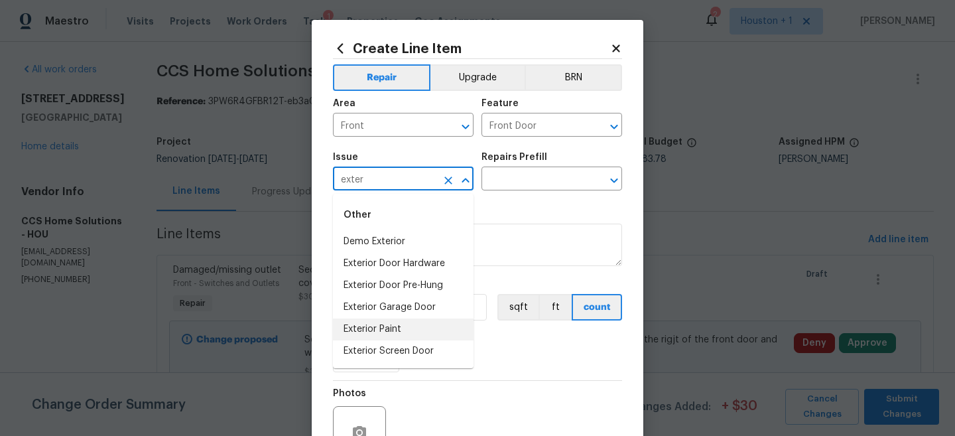
click at [435, 338] on li "Exterior Paint" at bounding box center [403, 329] width 141 height 22
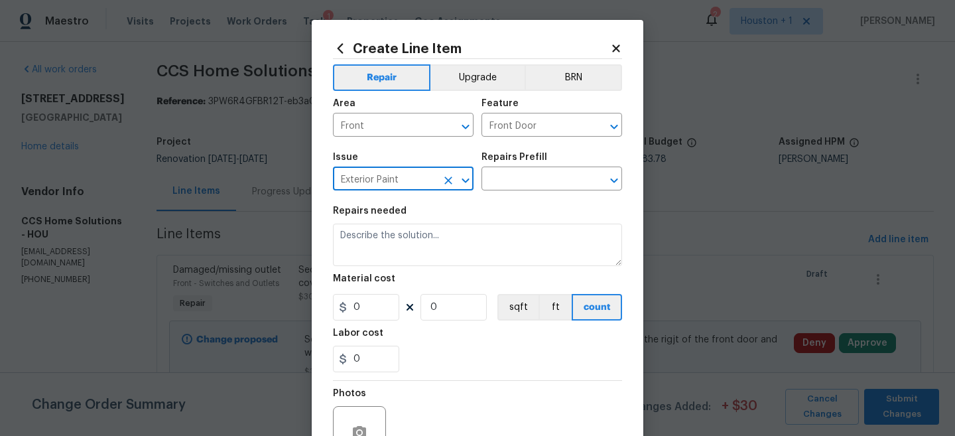
click at [421, 188] on input "Exterior Paint" at bounding box center [384, 180] width 103 height 21
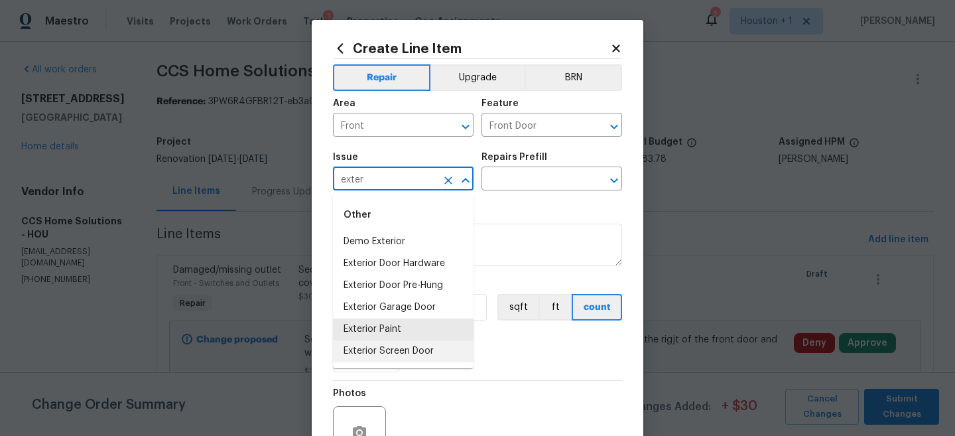
click at [423, 352] on li "Exterior Screen Door" at bounding box center [403, 351] width 141 height 22
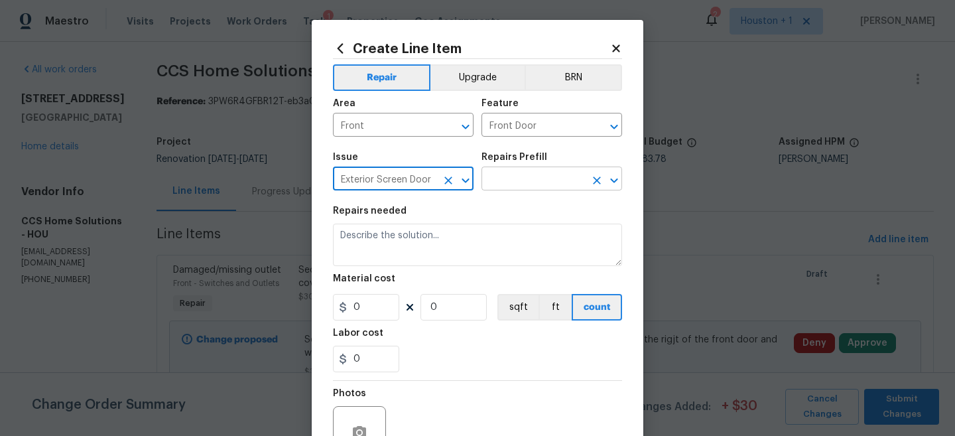
click at [547, 177] on input "text" at bounding box center [533, 180] width 103 height 21
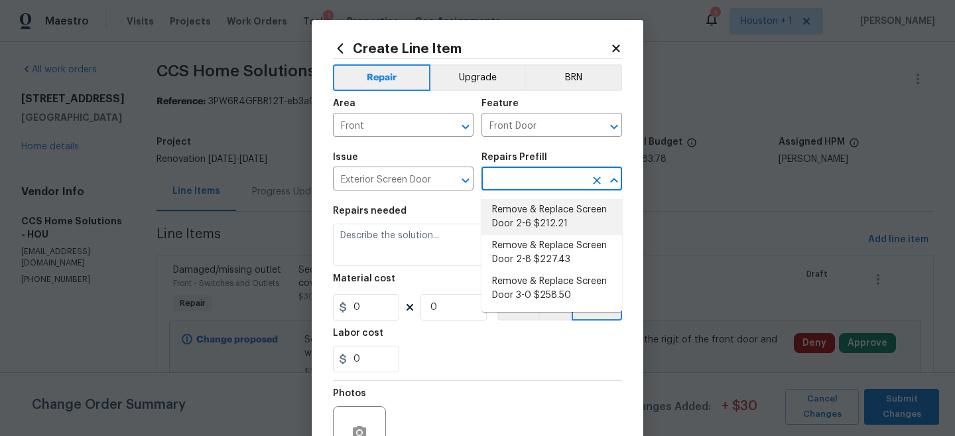
click at [417, 165] on div "Issue" at bounding box center [403, 161] width 141 height 17
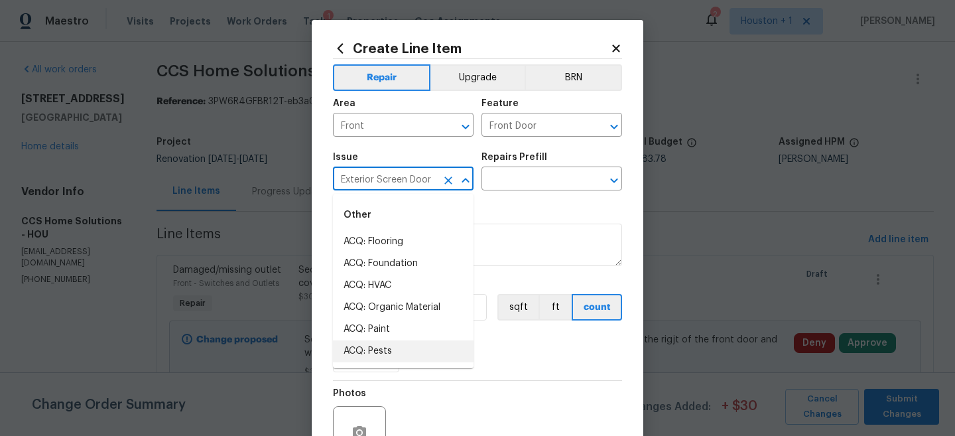
click at [411, 176] on input "Exterior Screen Door" at bounding box center [384, 180] width 103 height 21
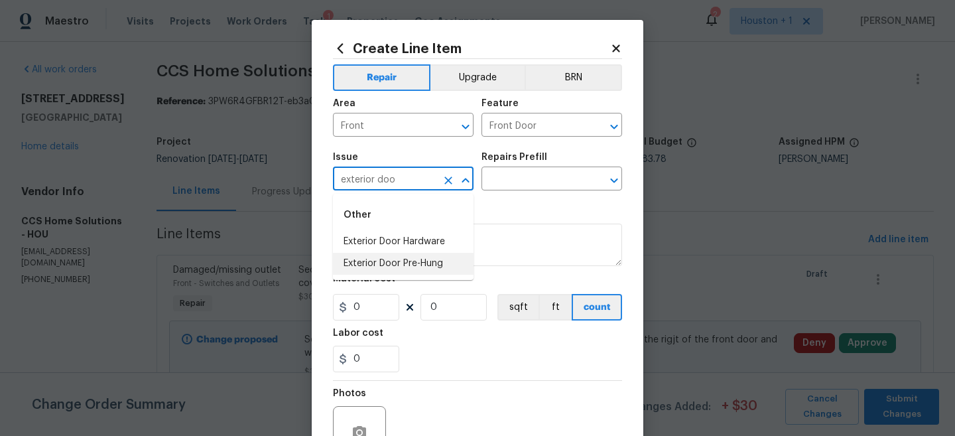
click at [404, 260] on li "Exterior Door Pre-Hung" at bounding box center [403, 264] width 141 height 22
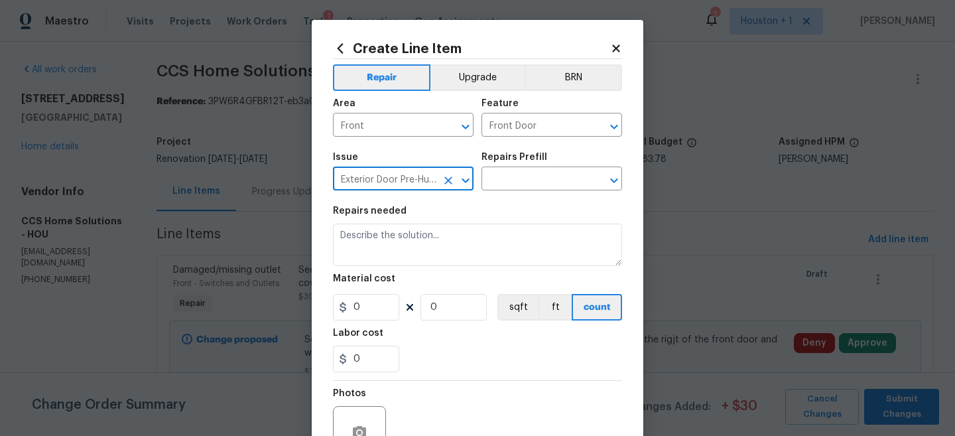
type input "Exterior Door Pre-Hung"
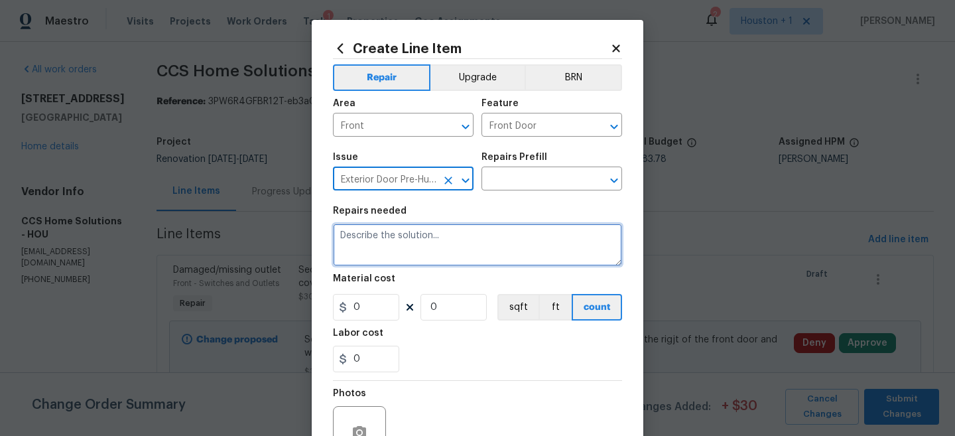
click at [434, 246] on textarea at bounding box center [477, 245] width 289 height 42
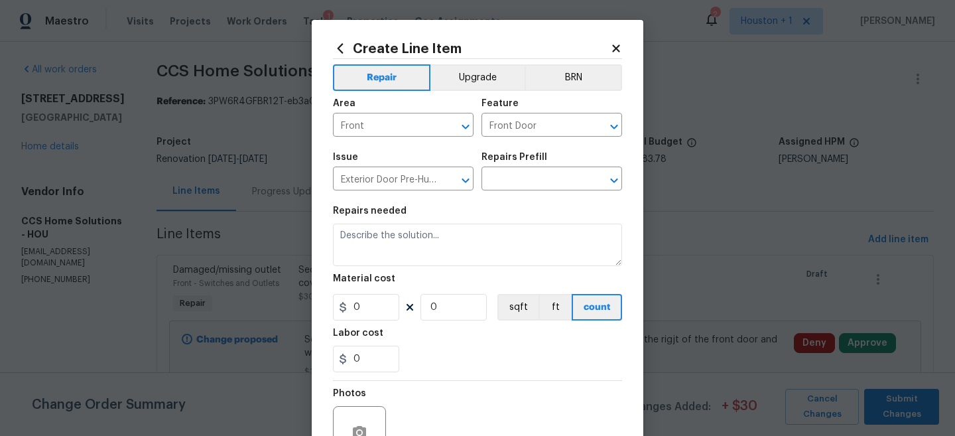
click at [551, 159] on div "Repairs Prefill" at bounding box center [552, 161] width 141 height 17
click at [543, 180] on input "text" at bounding box center [533, 180] width 103 height 21
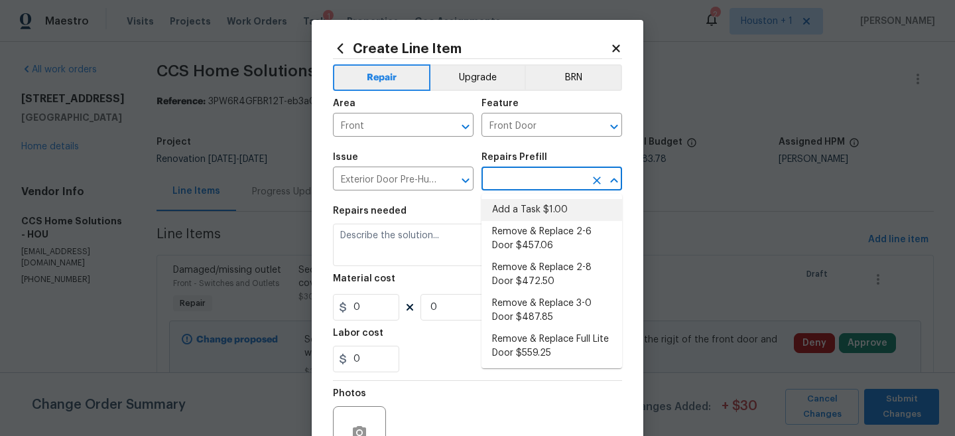
click at [541, 211] on li "Add a Task $1.00" at bounding box center [552, 210] width 141 height 22
type input "Interior Door"
type input "Add a Task $1.00"
type textarea "HPM to detail"
type input "1"
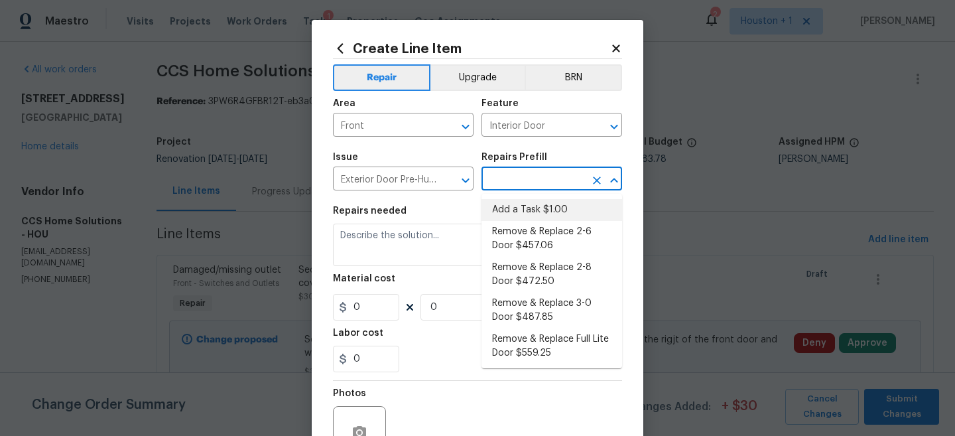
type input "1"
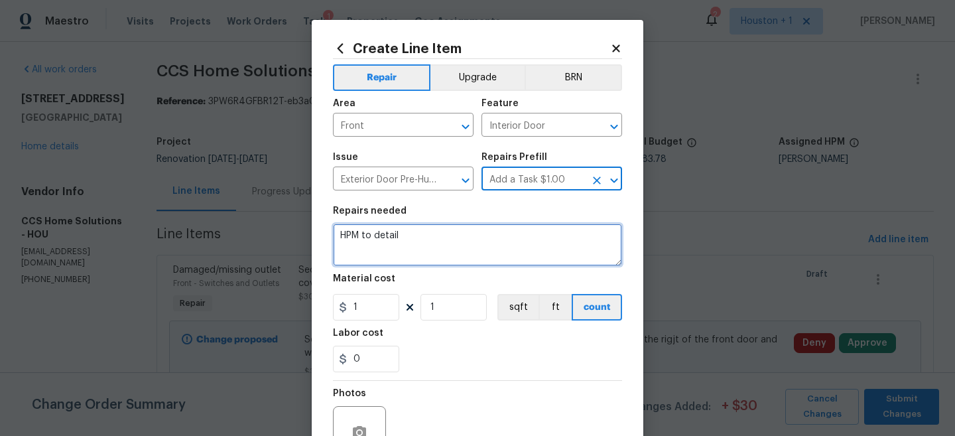
click at [477, 235] on textarea "HPM to detail" at bounding box center [477, 245] width 289 height 42
click at [478, 235] on textarea "HPM to detail" at bounding box center [477, 245] width 289 height 42
click at [479, 235] on textarea "HPM to detail" at bounding box center [477, 245] width 289 height 42
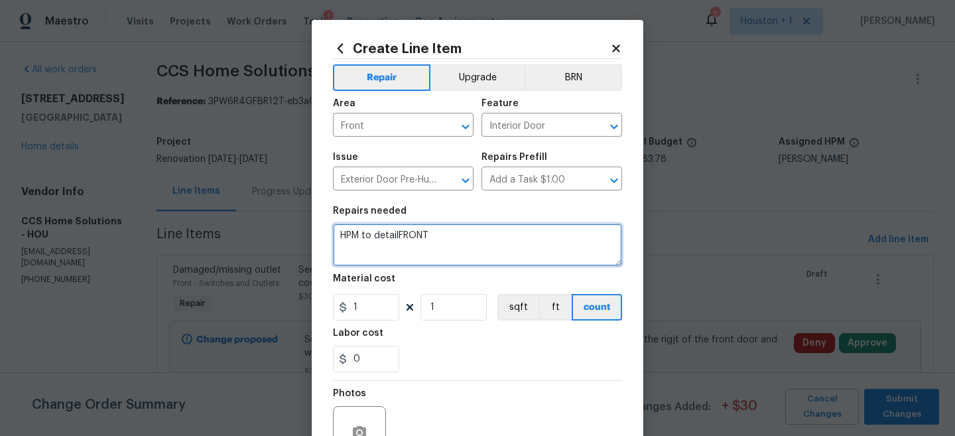
click at [479, 235] on textarea "HPM to detailFRONT" at bounding box center [477, 245] width 289 height 42
type textarea "FRONT DOOR - Patch and paint the front door trim after removing the storm door."
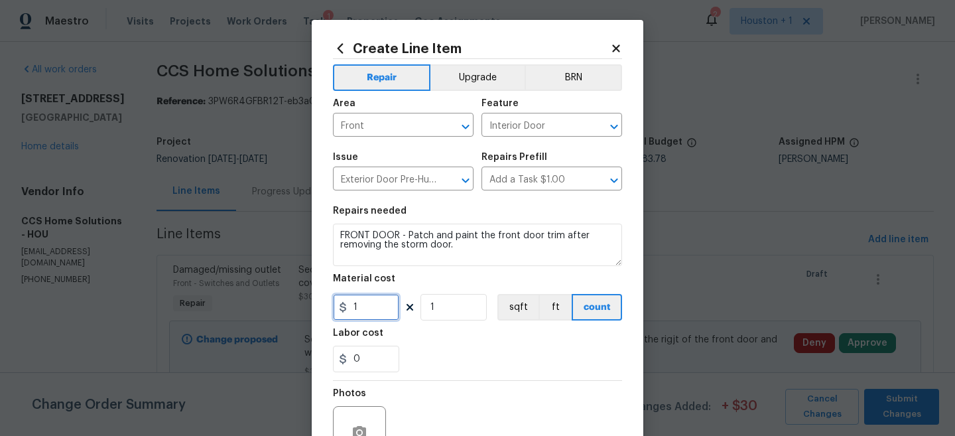
click at [383, 306] on input "1" at bounding box center [366, 307] width 66 height 27
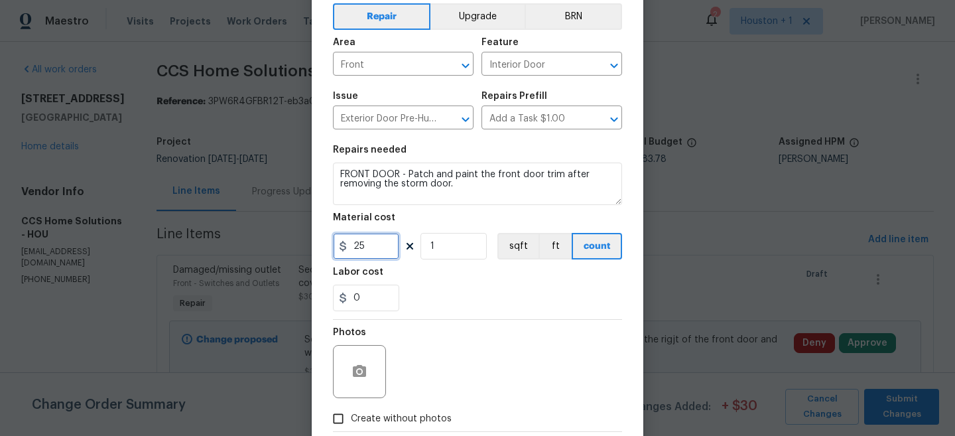
scroll to position [112, 0]
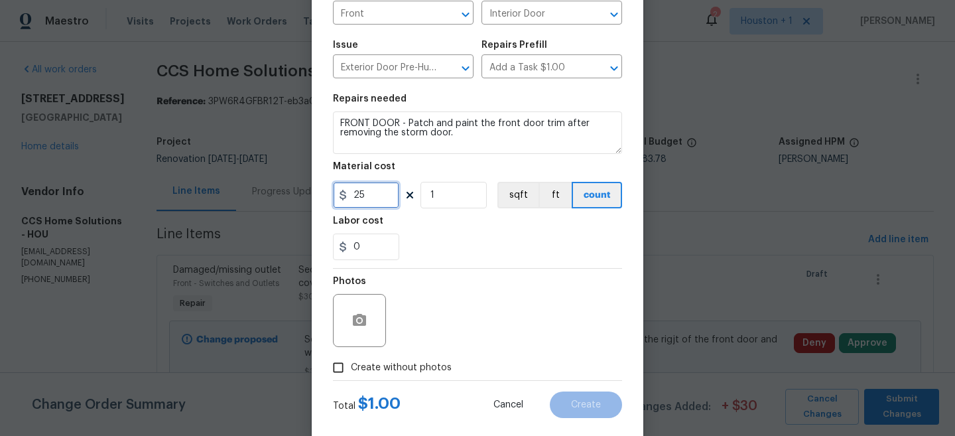
type input "25"
click at [362, 318] on icon "button" at bounding box center [359, 320] width 13 height 12
